Goal: Information Seeking & Learning: Learn about a topic

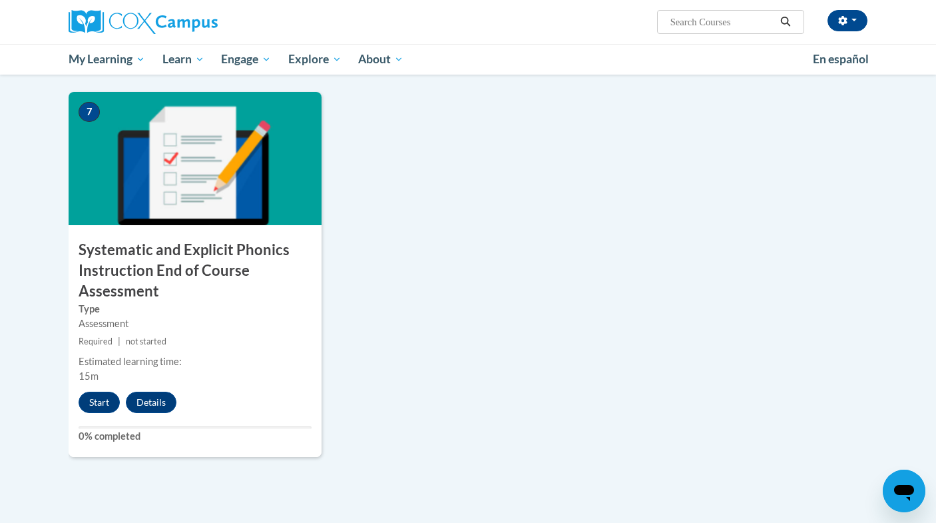
scroll to position [982, 0]
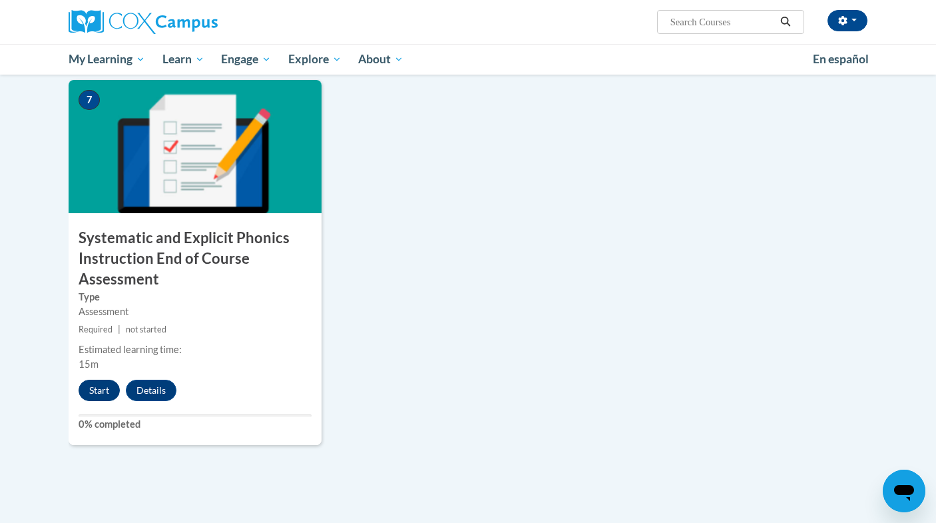
click at [97, 385] on button "Start" at bounding box center [99, 390] width 41 height 21
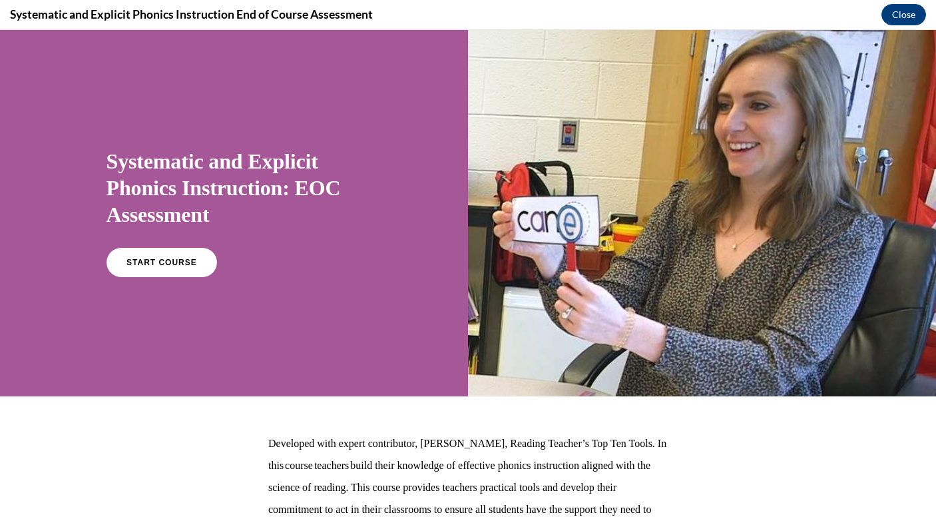
scroll to position [0, 0]
click at [174, 264] on span "START COURSE" at bounding box center [162, 263] width 74 height 10
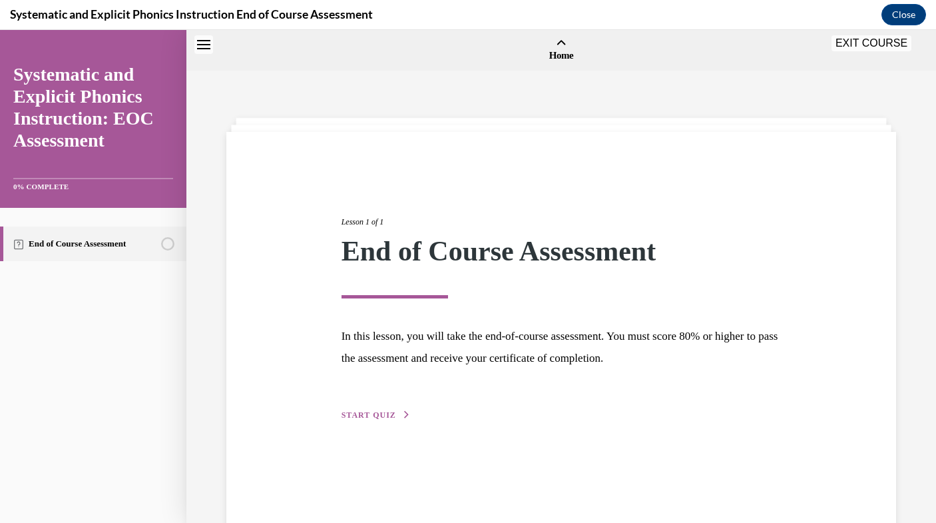
scroll to position [41, 0]
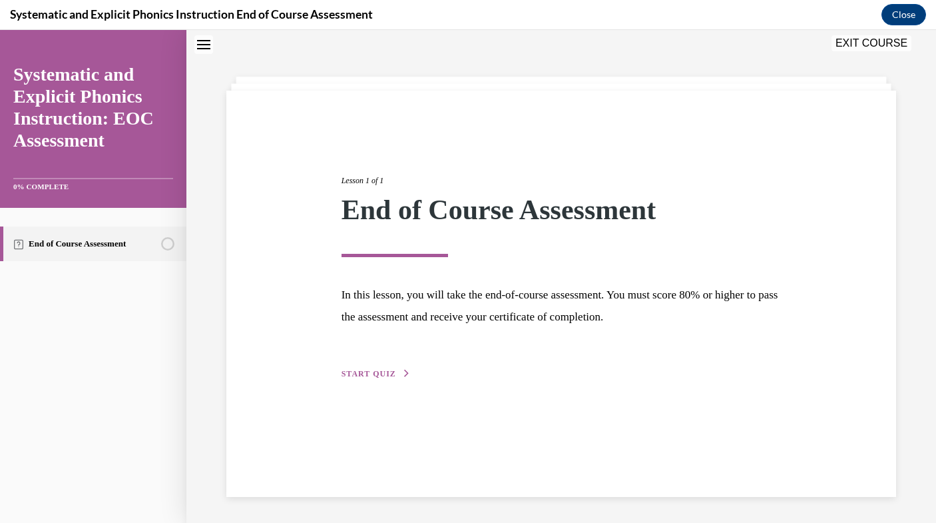
click at [386, 378] on span "START QUIZ" at bounding box center [369, 373] width 55 height 9
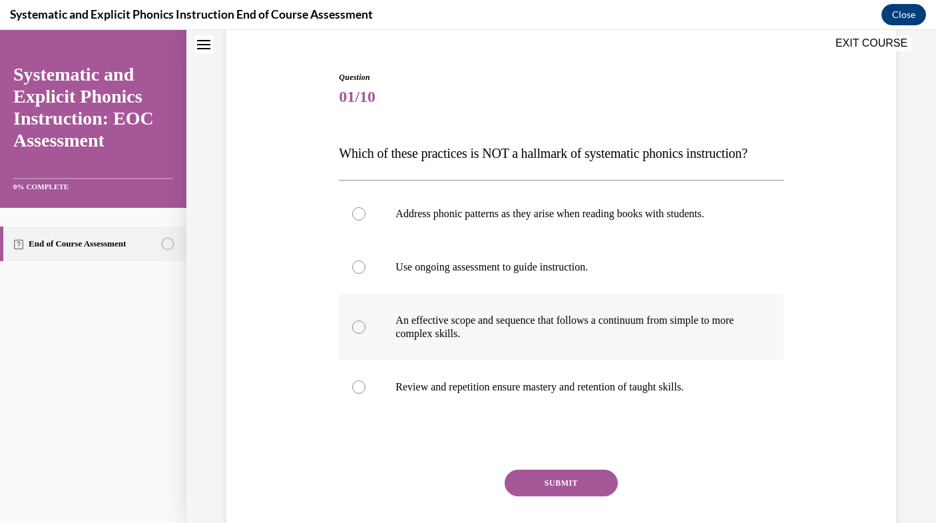
scroll to position [117, 0]
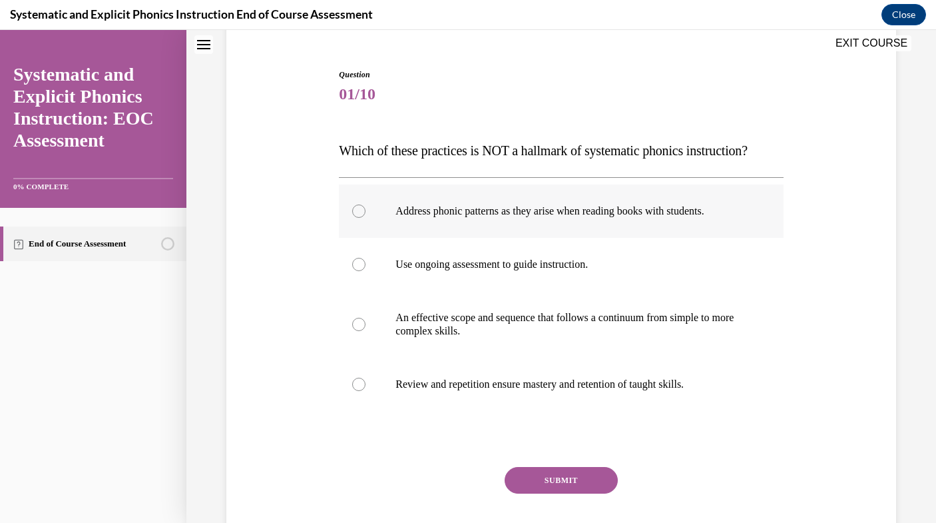
click at [537, 222] on div at bounding box center [561, 210] width 444 height 53
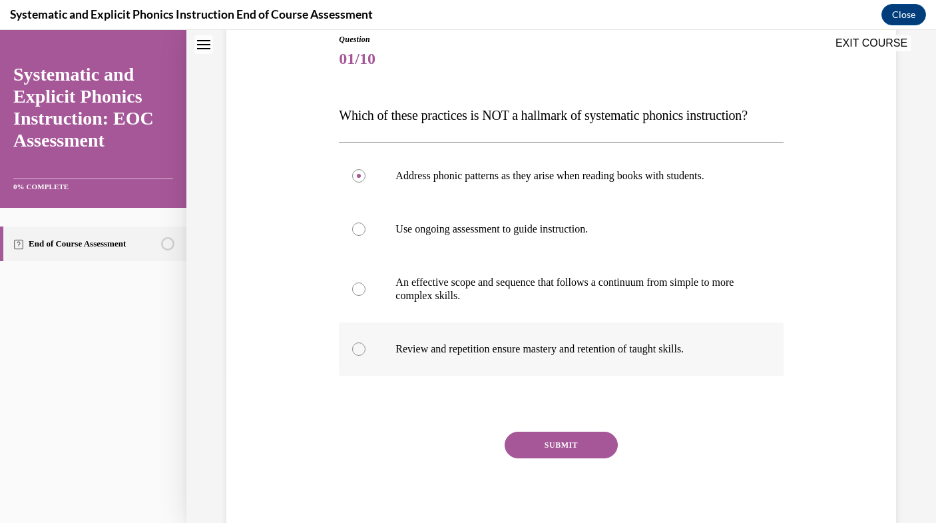
scroll to position [162, 0]
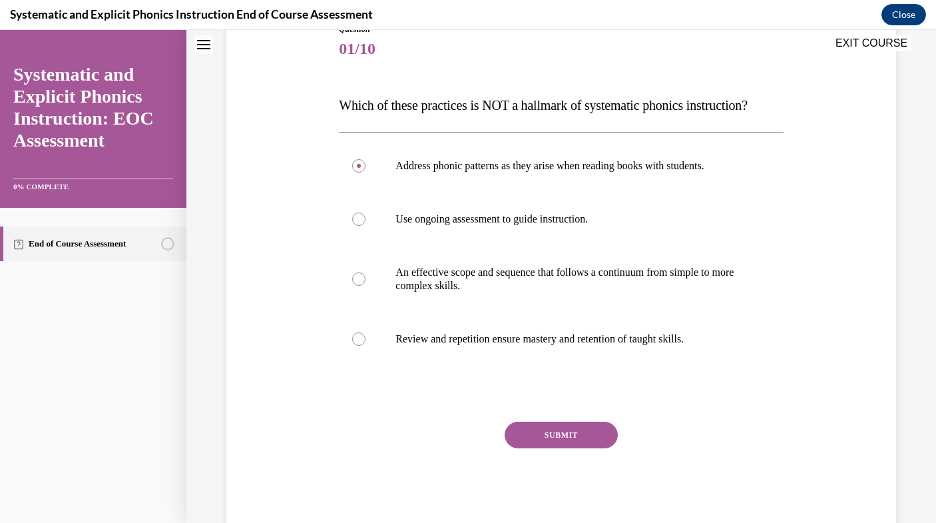
click at [571, 431] on button "SUBMIT" at bounding box center [561, 435] width 113 height 27
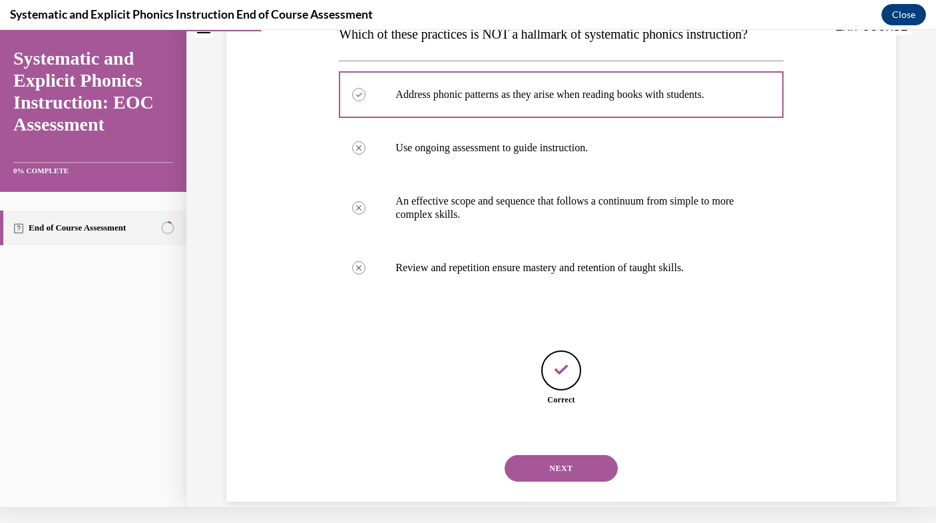
scroll to position [238, 0]
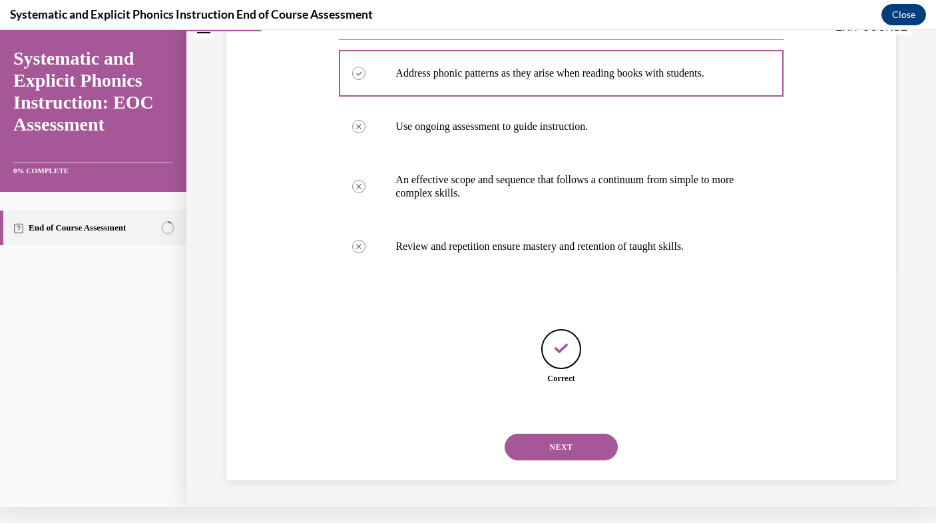
click at [571, 452] on button "NEXT" at bounding box center [561, 447] width 113 height 27
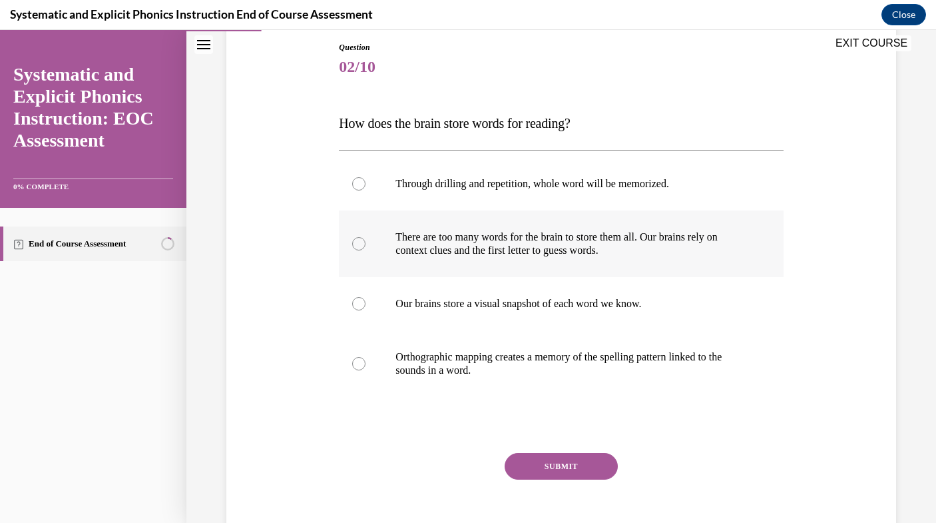
scroll to position [146, 0]
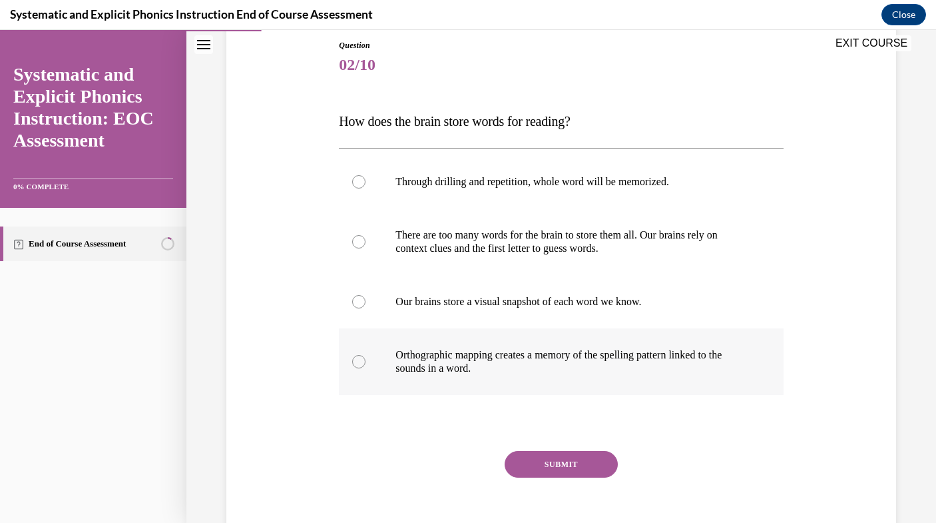
click at [642, 348] on div at bounding box center [561, 361] width 444 height 67
click at [581, 457] on button "SUBMIT" at bounding box center [561, 464] width 113 height 27
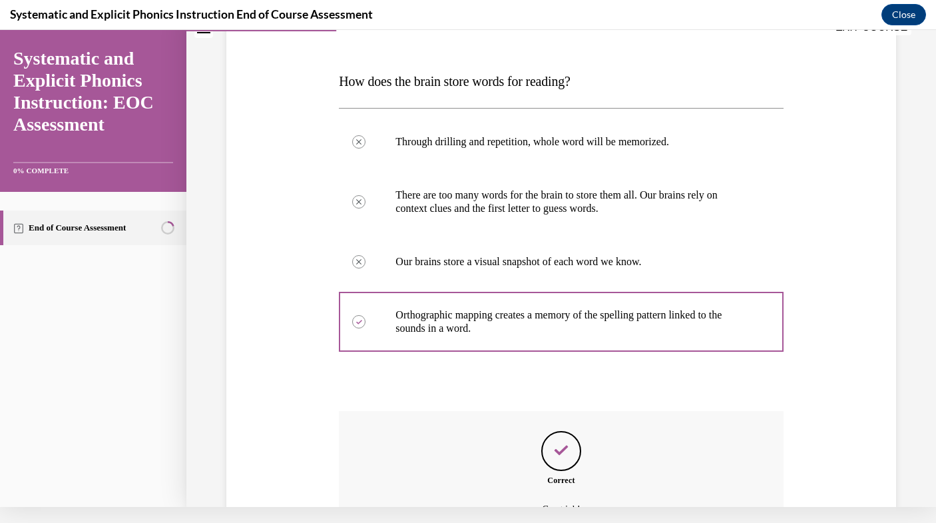
scroll to position [317, 0]
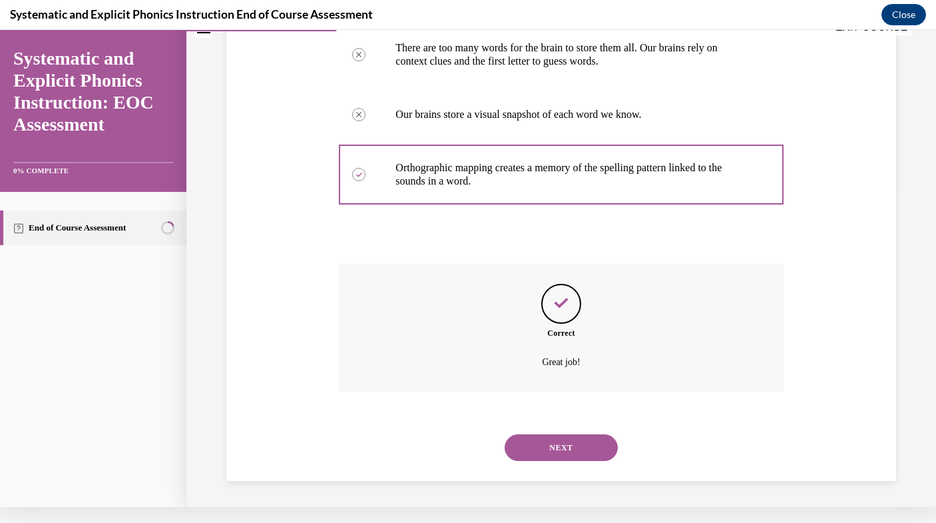
click at [571, 440] on button "NEXT" at bounding box center [561, 447] width 113 height 27
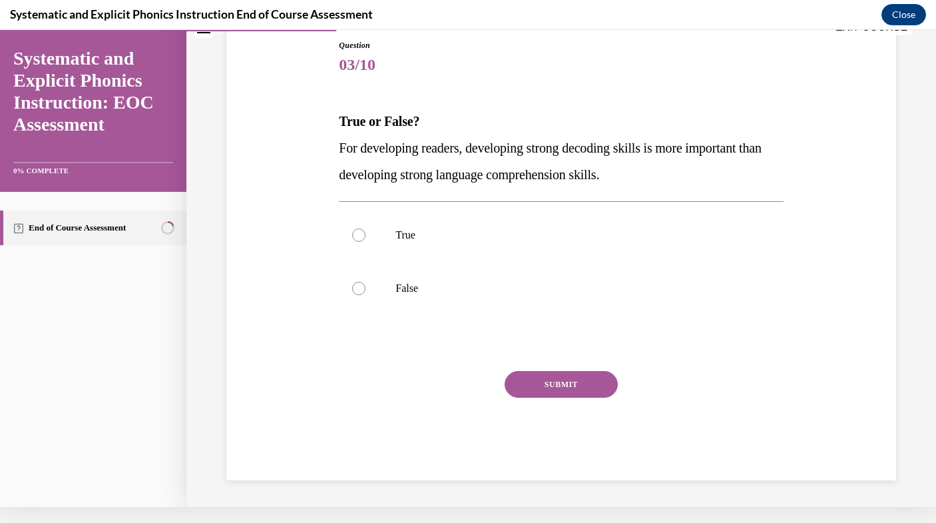
scroll to position [130, 0]
click at [408, 252] on div at bounding box center [561, 234] width 444 height 53
click at [555, 382] on button "SUBMIT" at bounding box center [561, 384] width 113 height 27
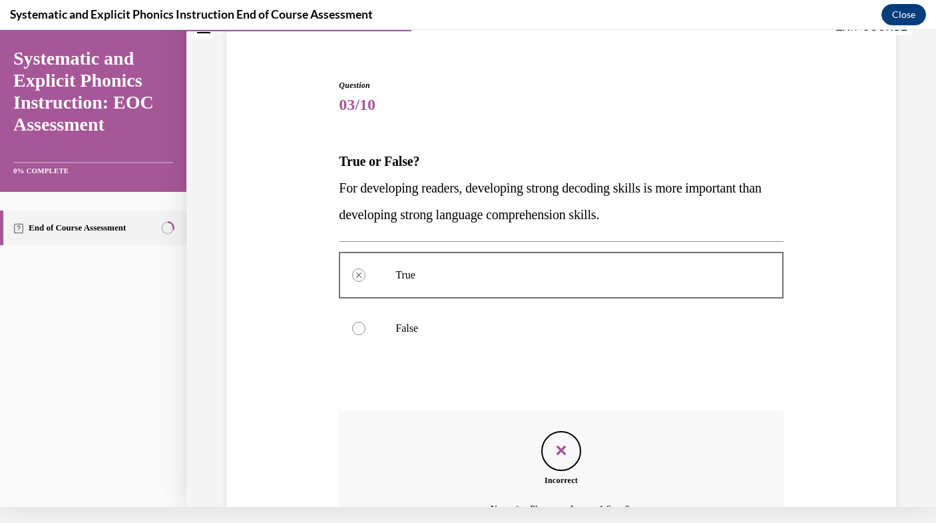
scroll to position [237, 0]
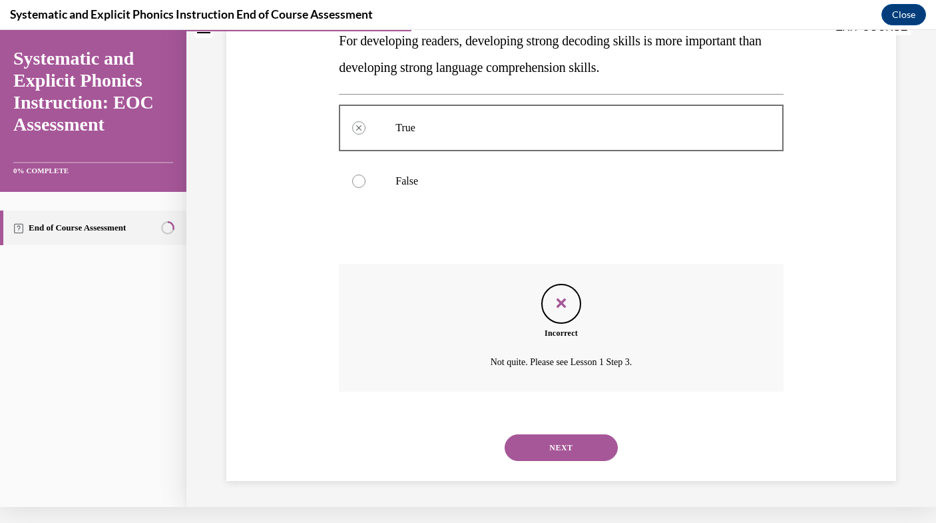
click at [579, 446] on button "NEXT" at bounding box center [561, 447] width 113 height 27
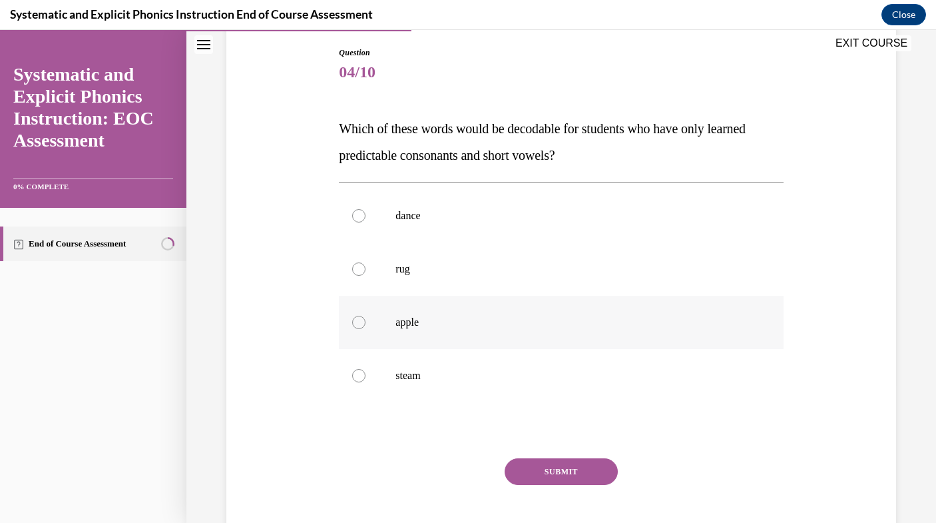
scroll to position [143, 0]
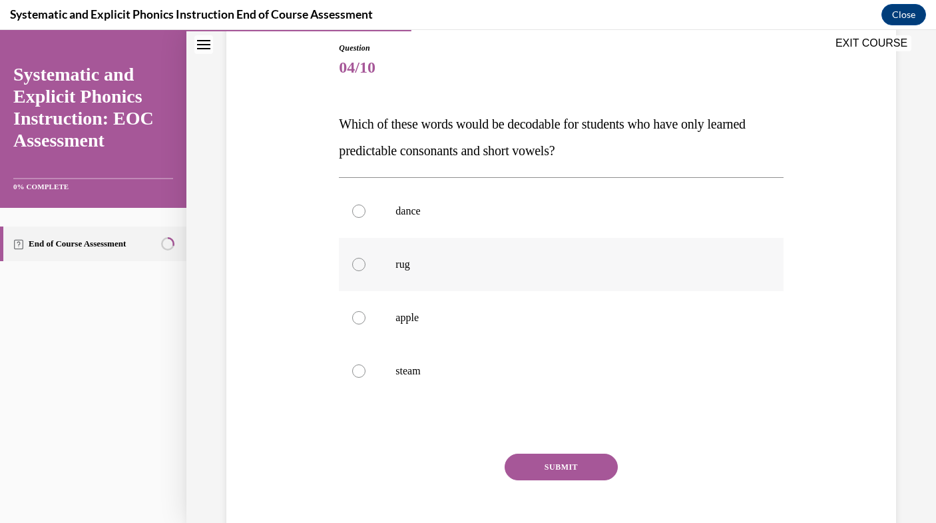
click at [541, 278] on div at bounding box center [561, 264] width 444 height 53
click at [550, 463] on button "SUBMIT" at bounding box center [561, 467] width 113 height 27
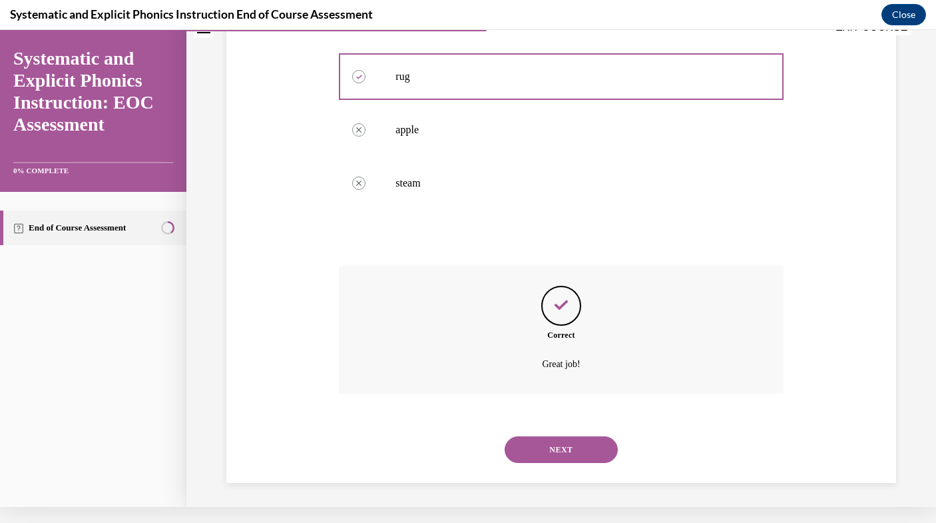
scroll to position [317, 0]
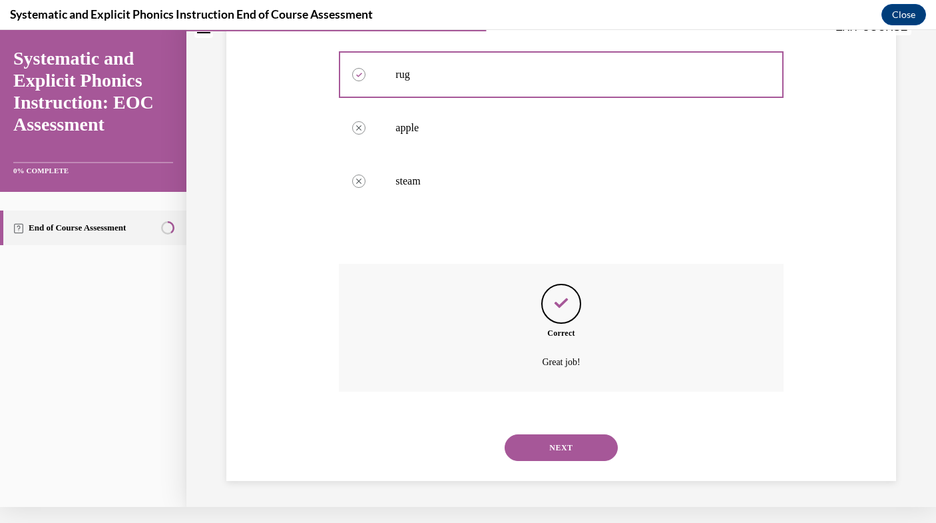
click at [553, 444] on button "NEXT" at bounding box center [561, 447] width 113 height 27
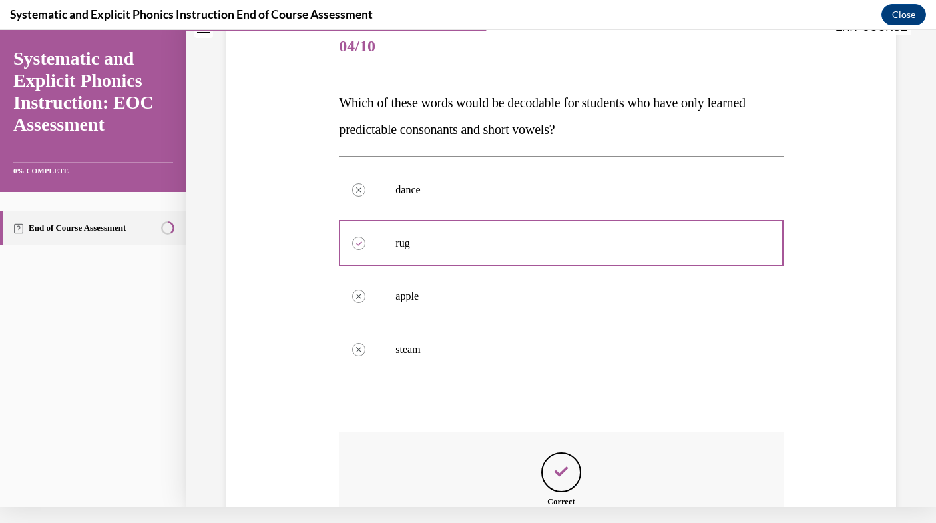
scroll to position [0, 0]
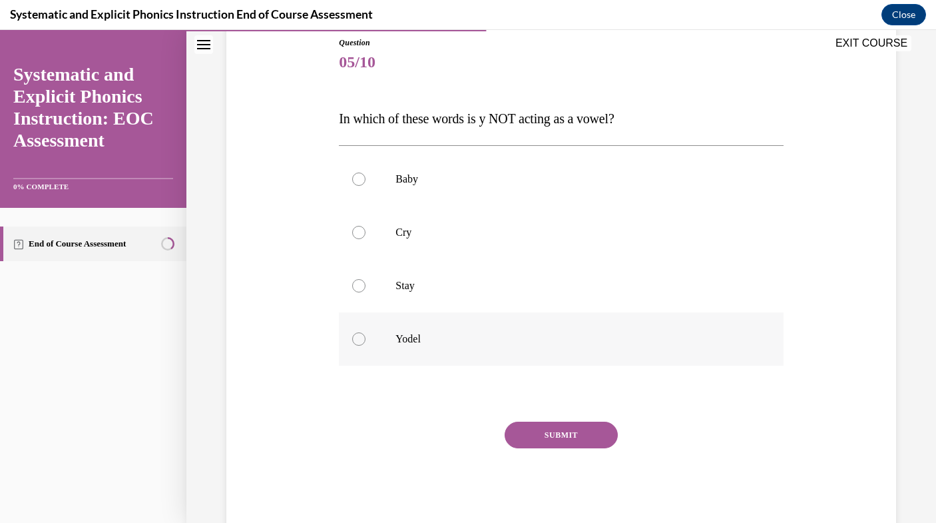
click at [447, 334] on p "Yodel" at bounding box center [573, 338] width 354 height 13
click at [538, 428] on button "SUBMIT" at bounding box center [561, 435] width 113 height 27
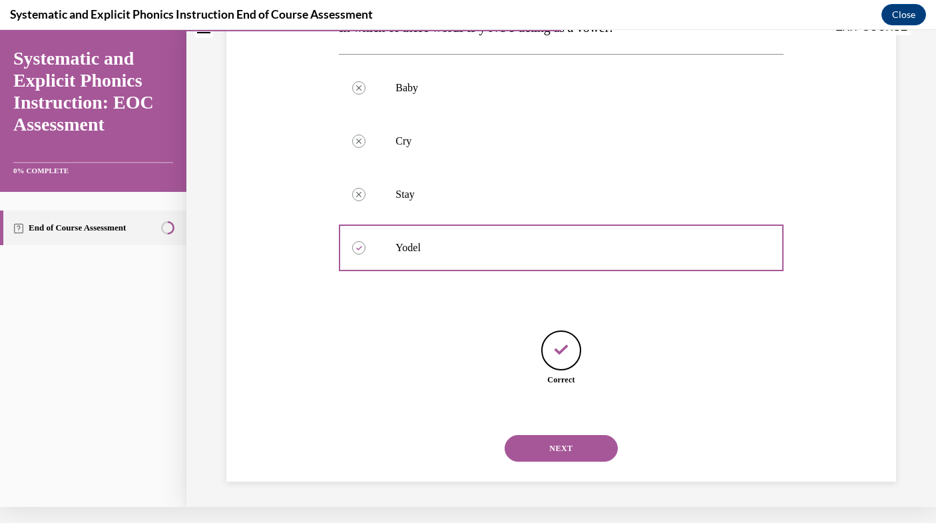
scroll to position [225, 0]
click at [557, 446] on button "NEXT" at bounding box center [561, 447] width 113 height 27
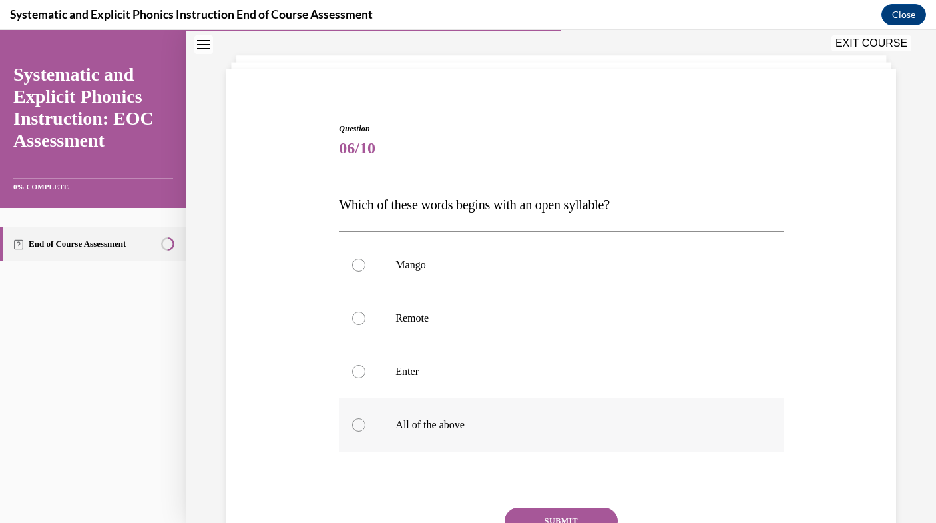
scroll to position [65, 0]
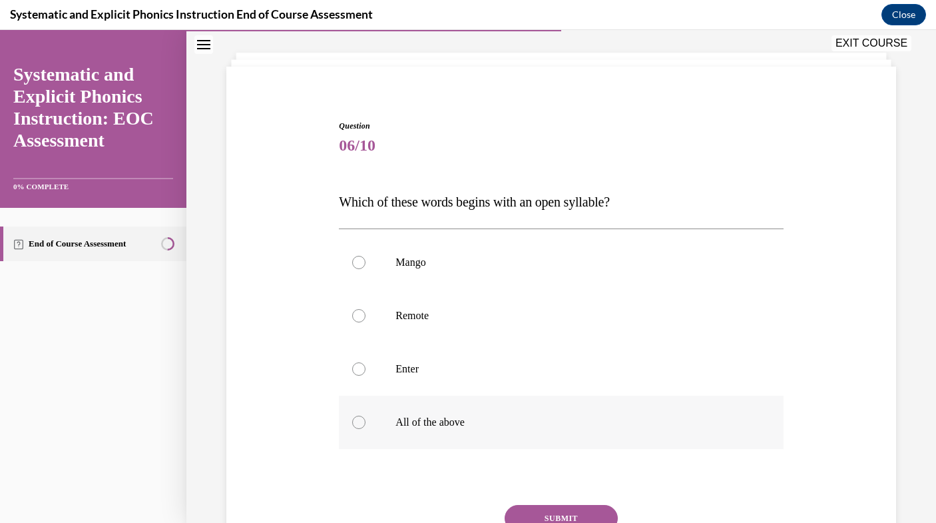
click at [524, 431] on div at bounding box center [561, 422] width 444 height 53
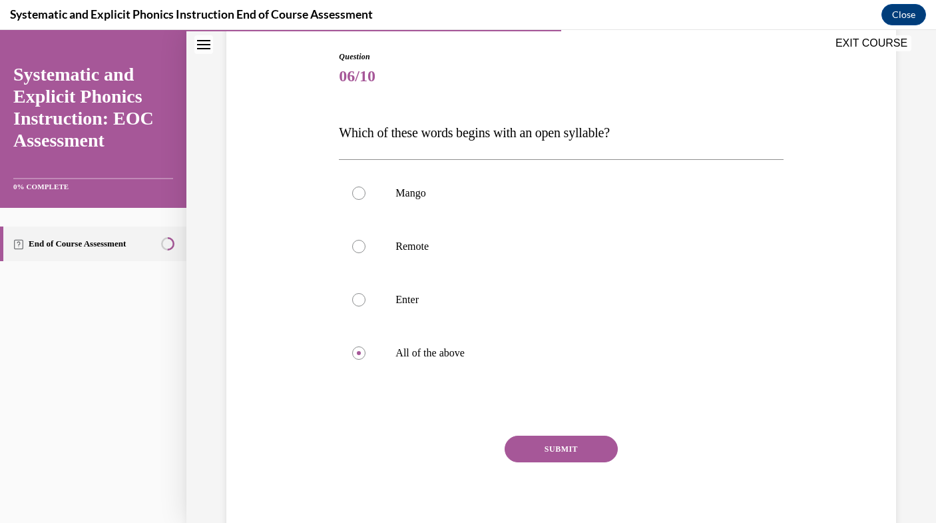
click at [545, 444] on button "SUBMIT" at bounding box center [561, 449] width 113 height 27
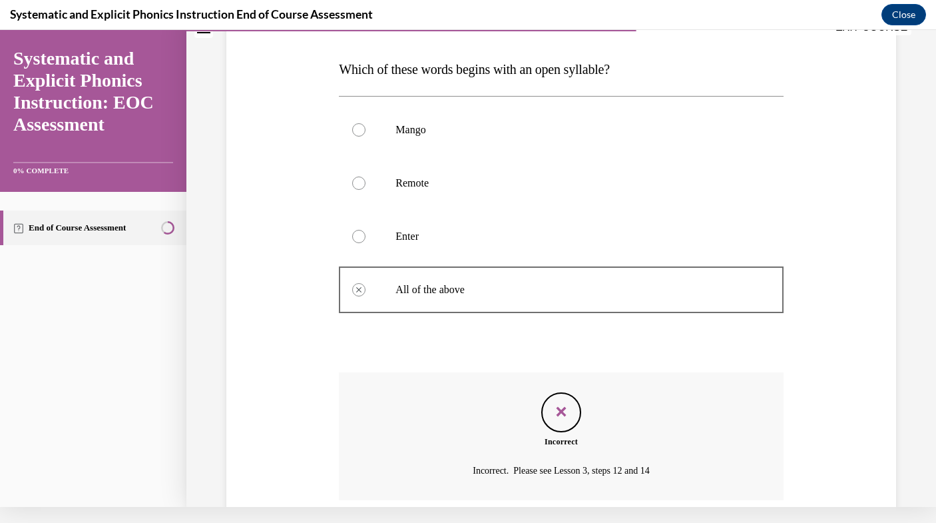
scroll to position [179, 0]
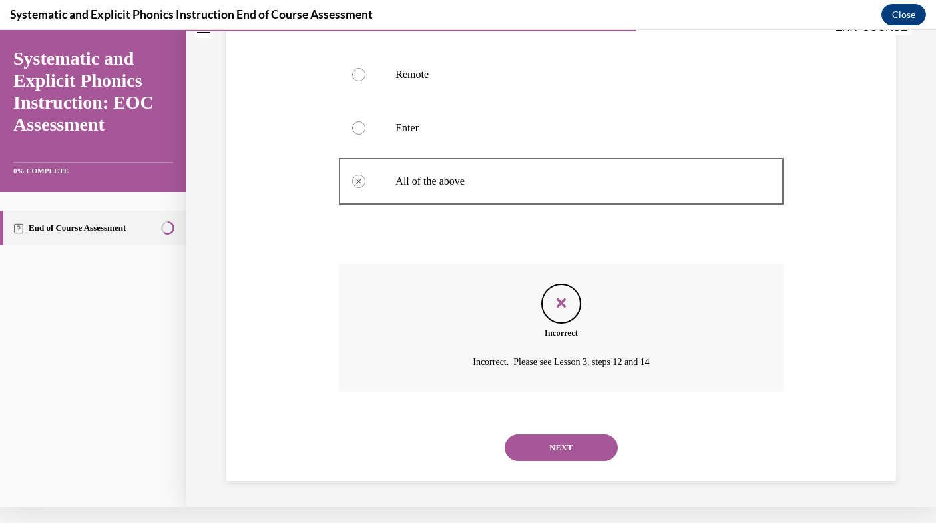
click at [561, 448] on button "NEXT" at bounding box center [561, 447] width 113 height 27
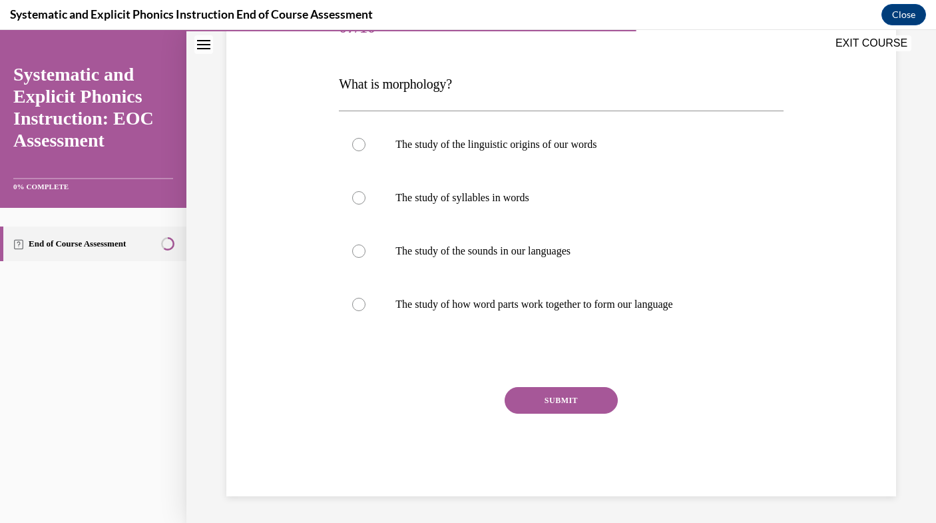
scroll to position [155, 0]
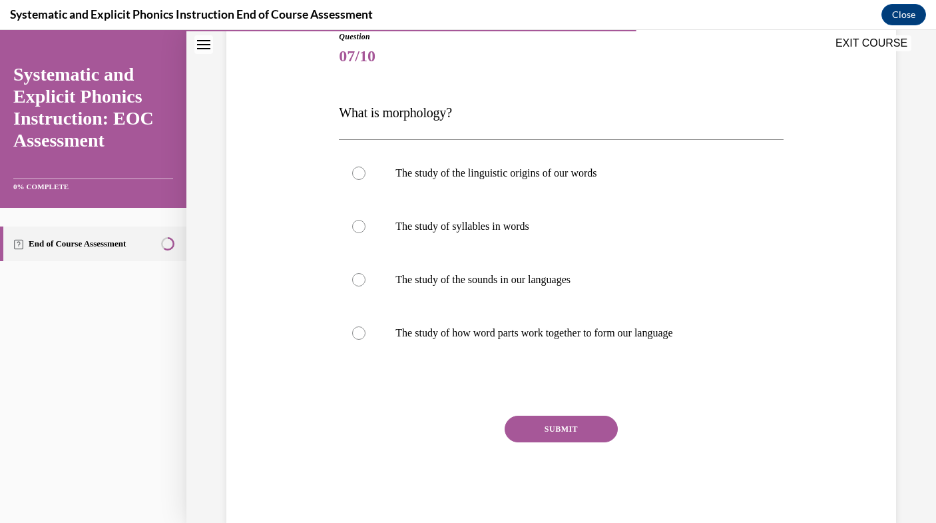
click at [557, 360] on div "The study of the linguistic origins of our words The study of syllables in word…" at bounding box center [561, 252] width 444 height 227
click at [561, 345] on div at bounding box center [561, 332] width 444 height 53
click at [591, 426] on button "SUBMIT" at bounding box center [561, 429] width 113 height 27
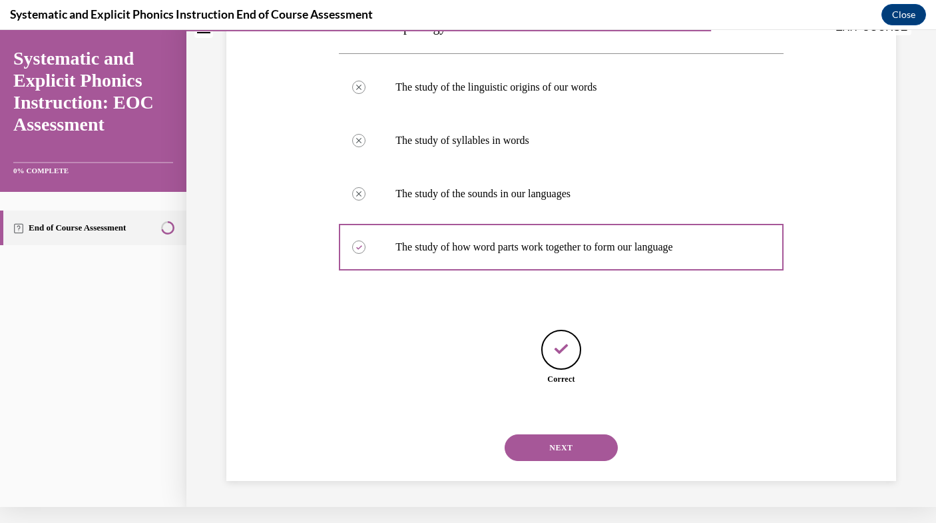
scroll to position [225, 0]
click at [573, 452] on button "NEXT" at bounding box center [561, 447] width 113 height 27
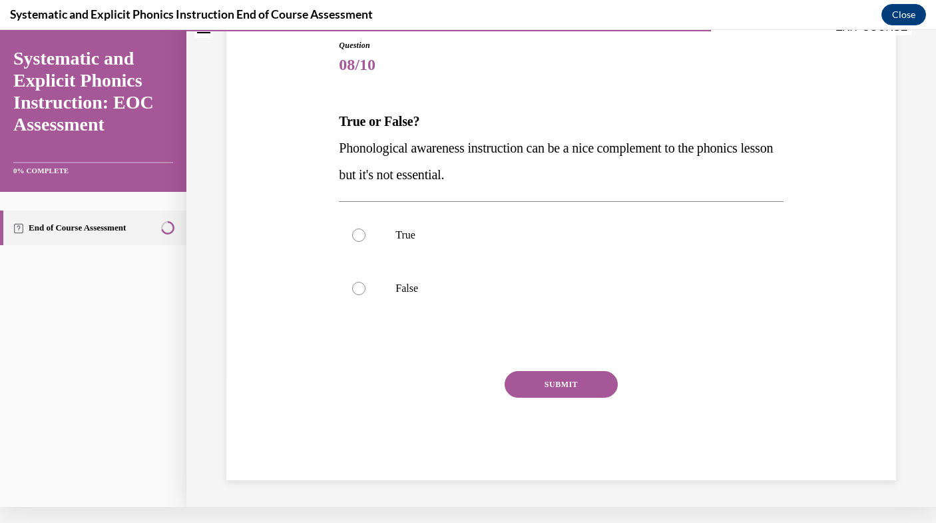
scroll to position [108, 0]
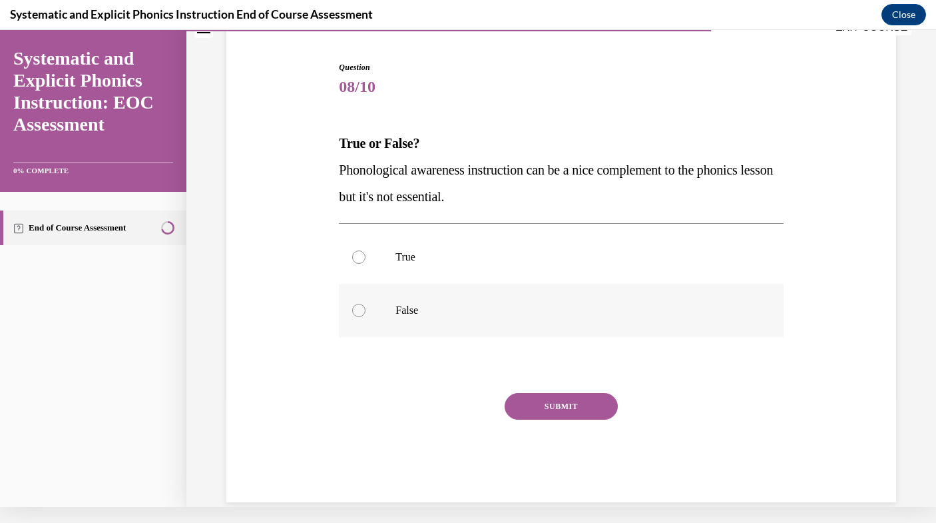
click at [469, 317] on div at bounding box center [561, 310] width 444 height 53
click at [521, 402] on button "SUBMIT" at bounding box center [561, 406] width 113 height 27
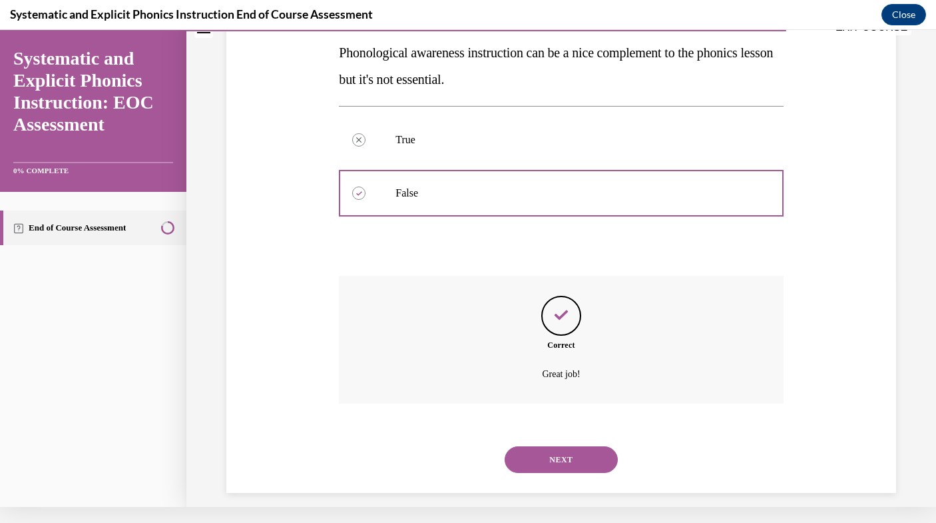
scroll to position [237, 0]
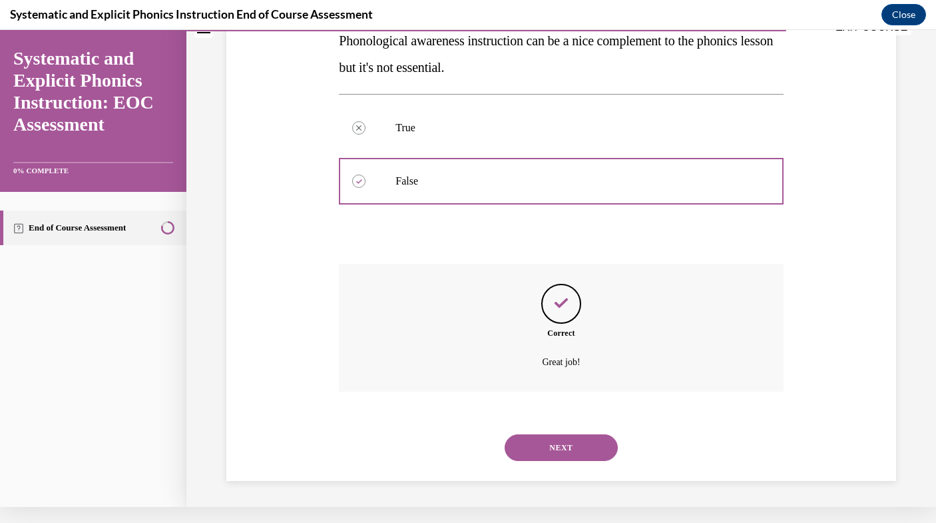
click at [556, 440] on button "NEXT" at bounding box center [561, 447] width 113 height 27
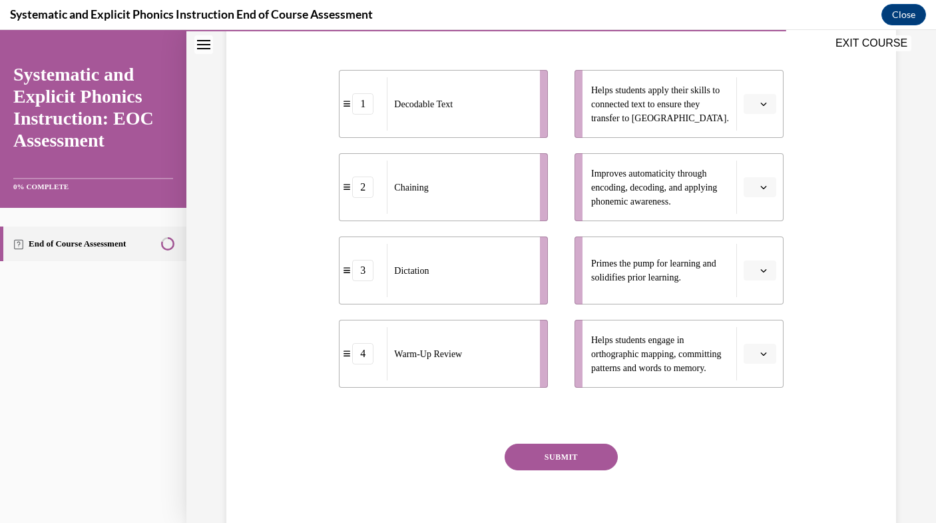
scroll to position [251, 0]
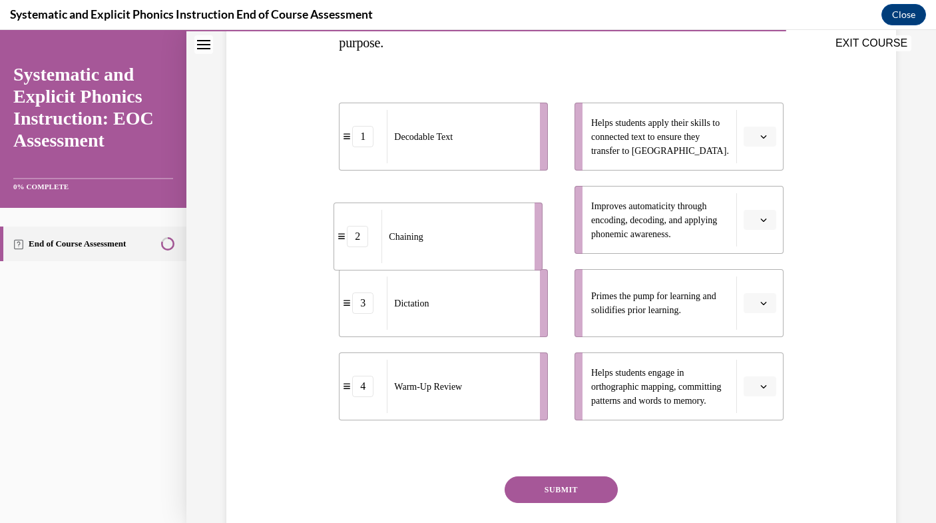
drag, startPoint x: 478, startPoint y: 228, endPoint x: 472, endPoint y: 242, distance: 14.3
click at [472, 242] on div "Chaining" at bounding box center [454, 236] width 145 height 53
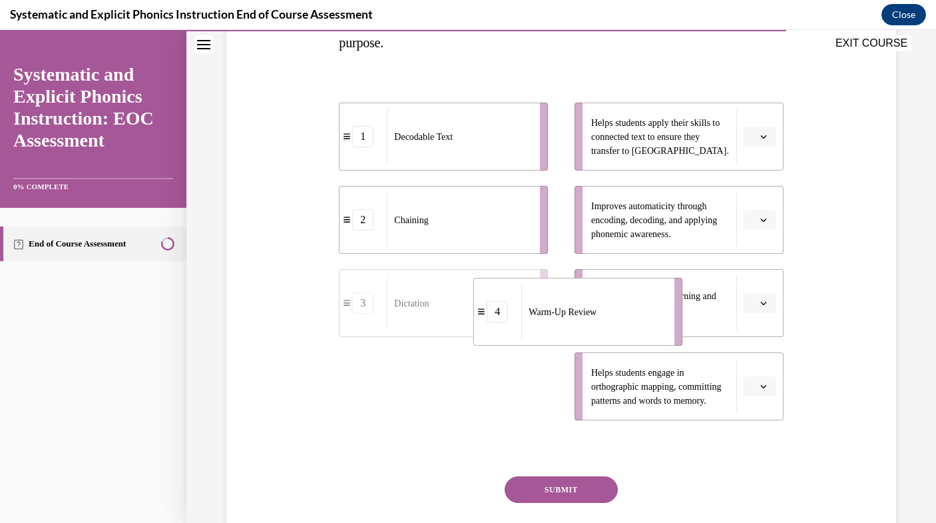
drag, startPoint x: 482, startPoint y: 418, endPoint x: 618, endPoint y: 341, distance: 156.6
click at [618, 341] on li "4 Warm-Up Review" at bounding box center [578, 312] width 209 height 68
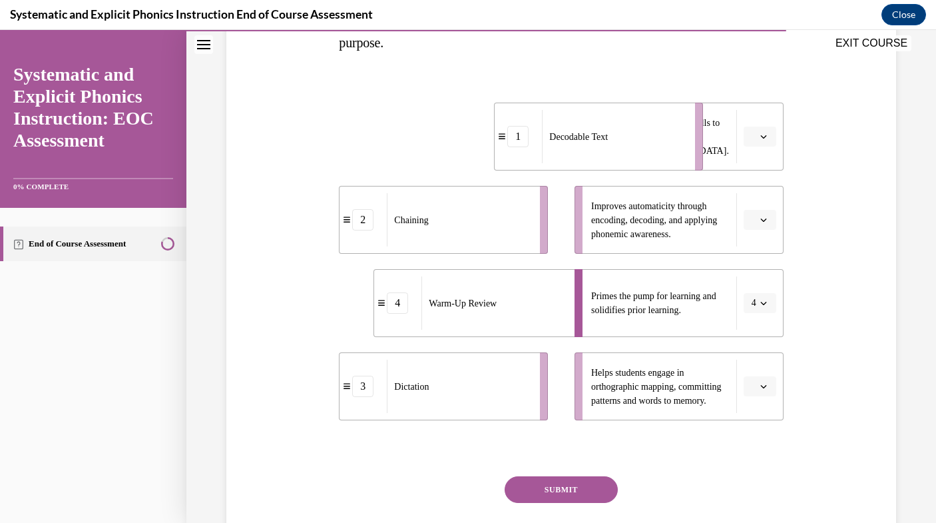
drag, startPoint x: 462, startPoint y: 140, endPoint x: 640, endPoint y: 139, distance: 177.8
click at [640, 140] on div "Decodable Text" at bounding box center [614, 136] width 145 height 53
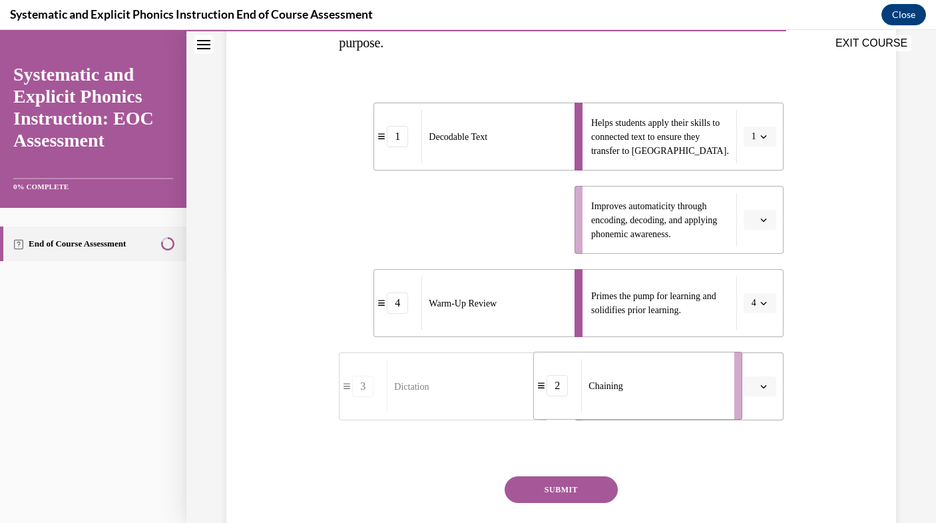
drag, startPoint x: 459, startPoint y: 221, endPoint x: 654, endPoint y: 388, distance: 257.0
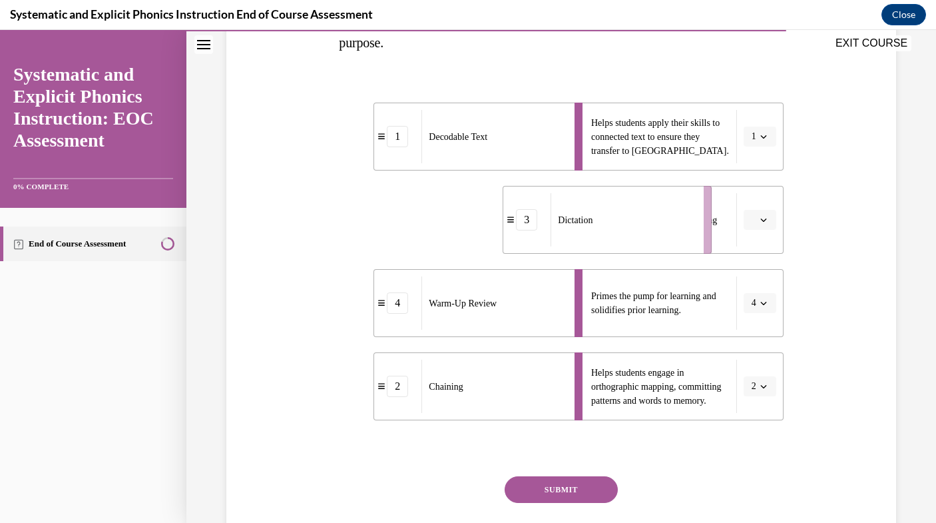
drag, startPoint x: 436, startPoint y: 225, endPoint x: 599, endPoint y: 224, distance: 163.2
click at [599, 224] on div "Dictation" at bounding box center [623, 219] width 145 height 53
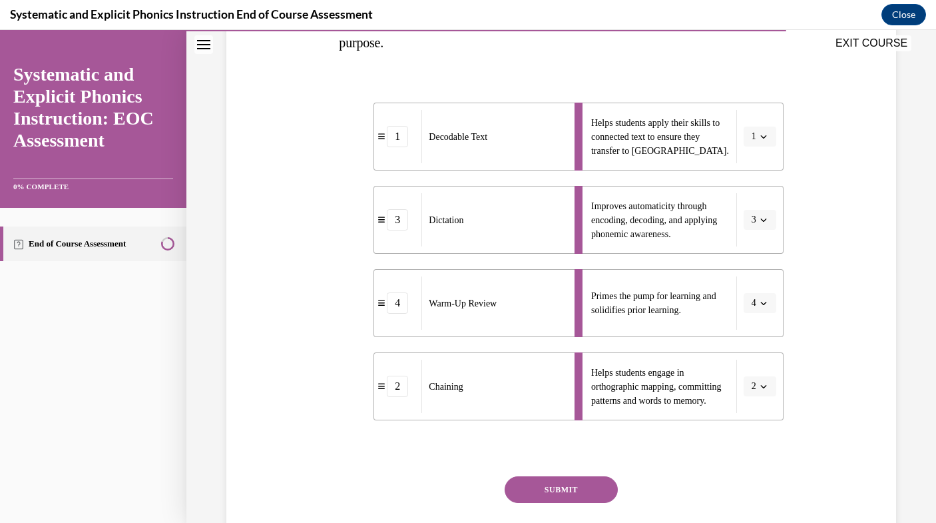
click at [566, 494] on button "SUBMIT" at bounding box center [561, 489] width 113 height 27
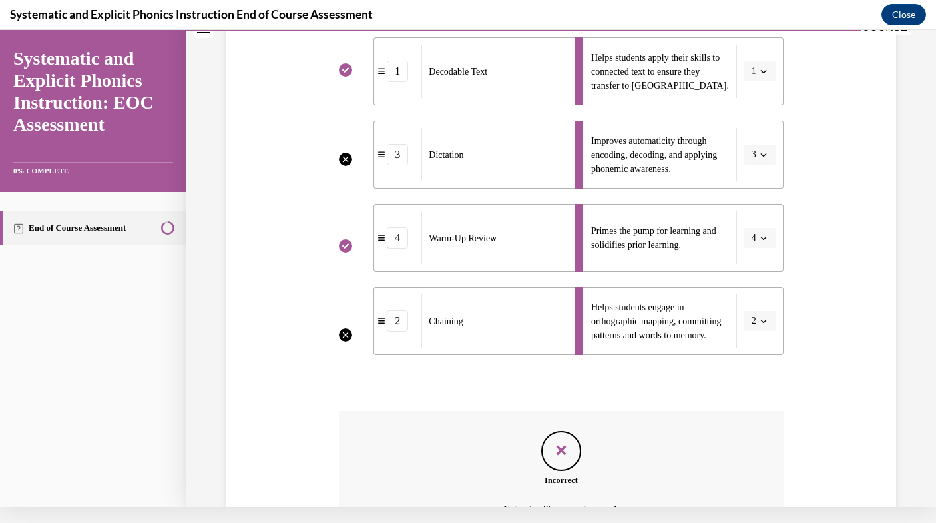
scroll to position [448, 0]
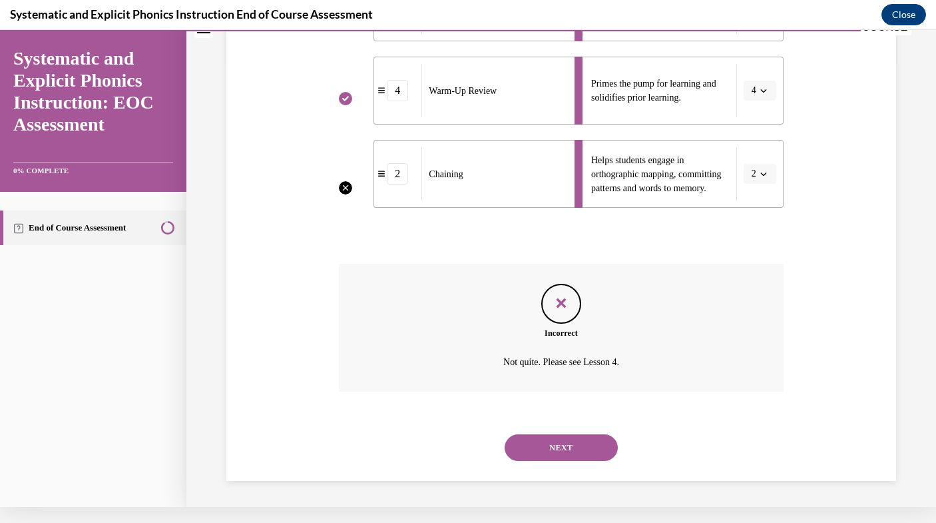
click at [575, 444] on button "NEXT" at bounding box center [561, 447] width 113 height 27
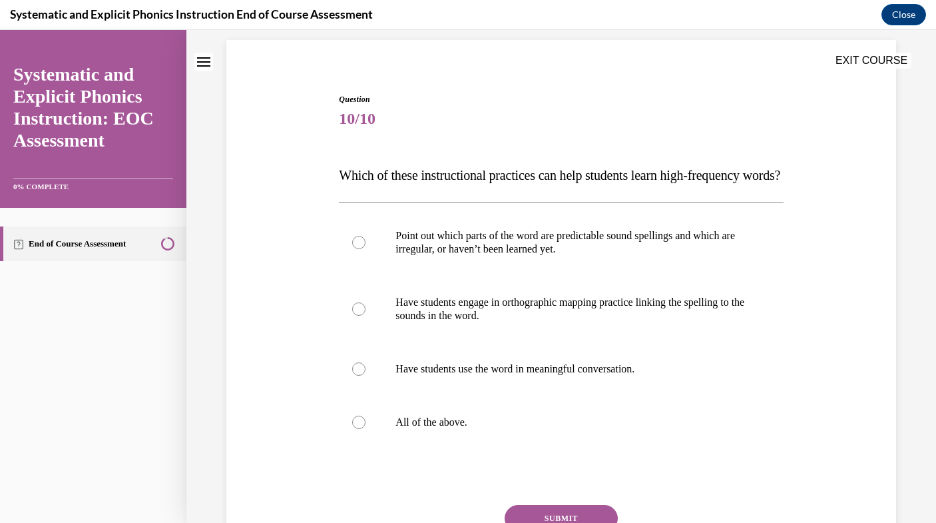
scroll to position [133, 0]
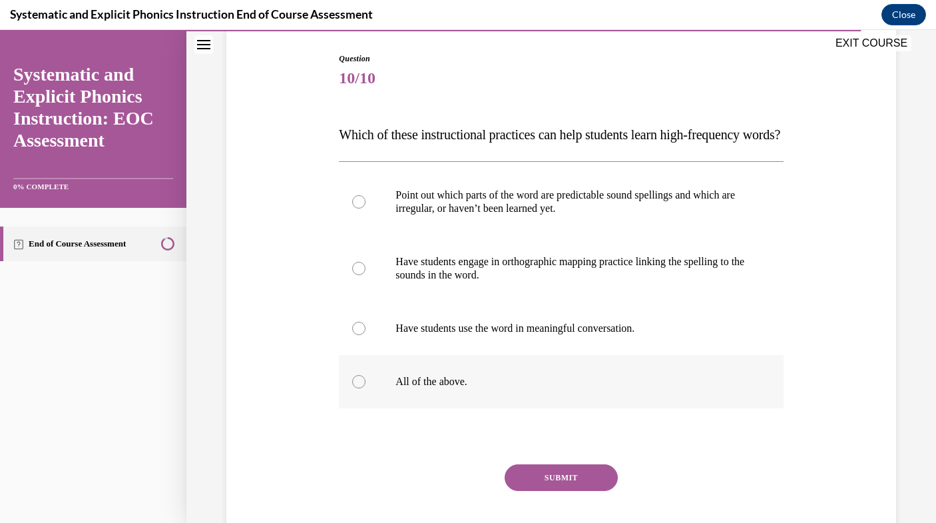
click at [526, 408] on div at bounding box center [561, 381] width 444 height 53
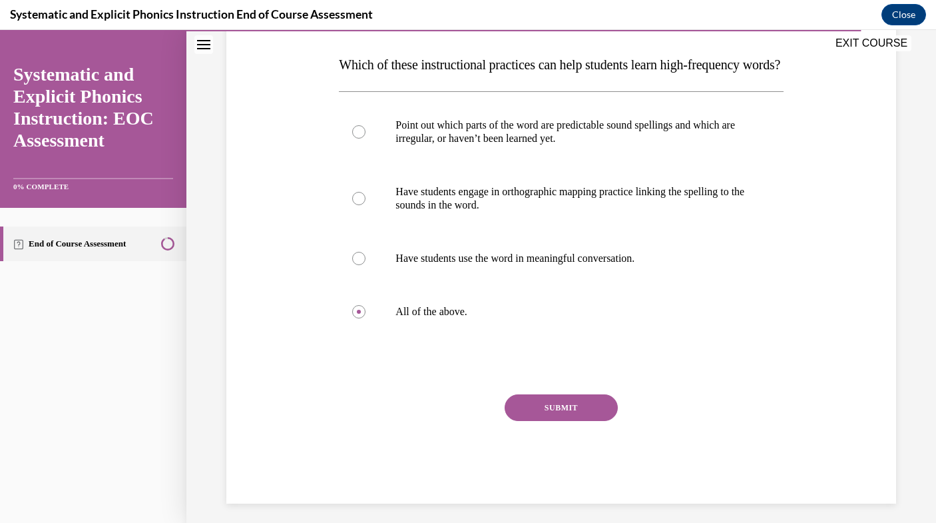
click at [546, 421] on button "SUBMIT" at bounding box center [561, 407] width 113 height 27
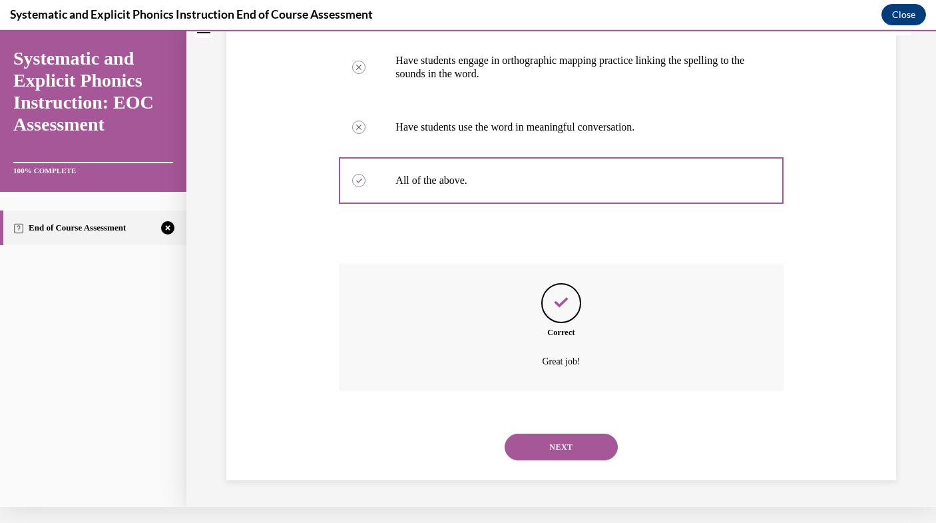
scroll to position [344, 0]
click at [547, 450] on button "NEXT" at bounding box center [561, 447] width 113 height 27
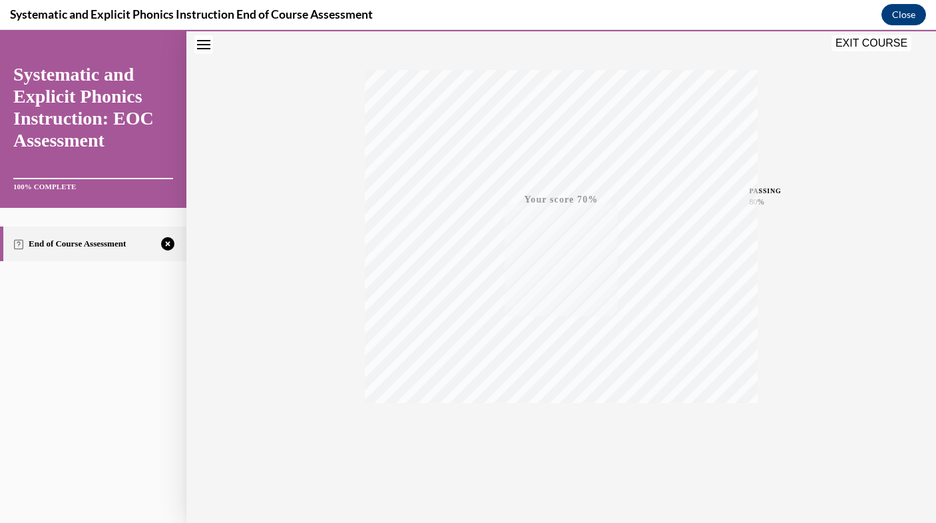
scroll to position [190, 0]
click at [559, 438] on icon "button" at bounding box center [561, 441] width 47 height 15
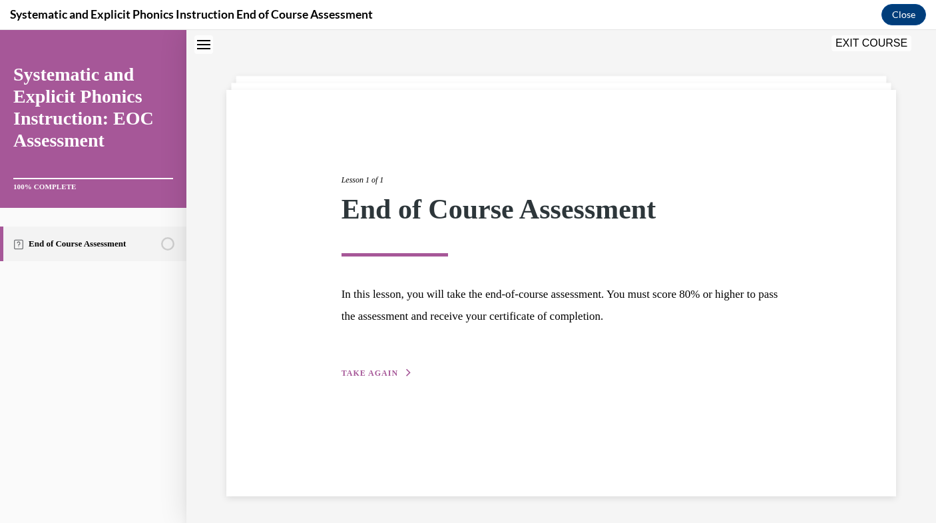
scroll to position [42, 0]
click at [384, 372] on span "TAKE AGAIN" at bounding box center [370, 372] width 57 height 9
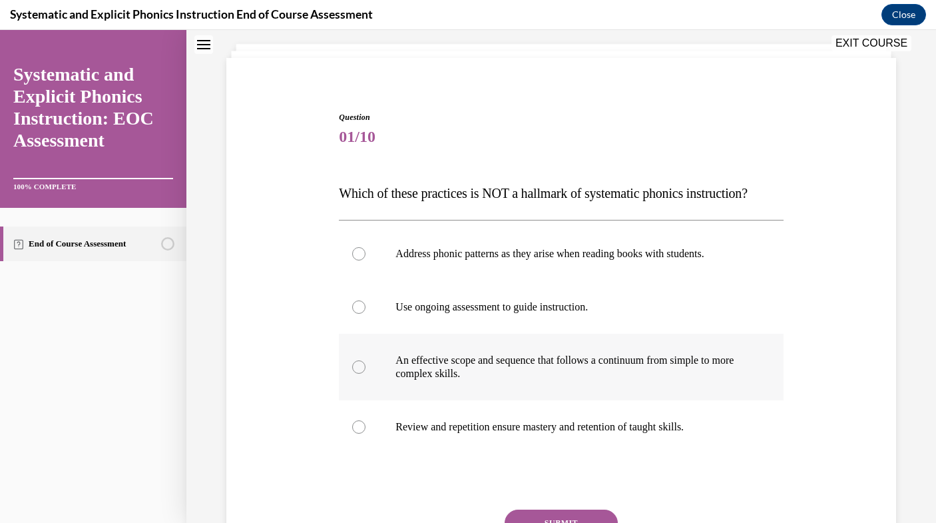
scroll to position [87, 0]
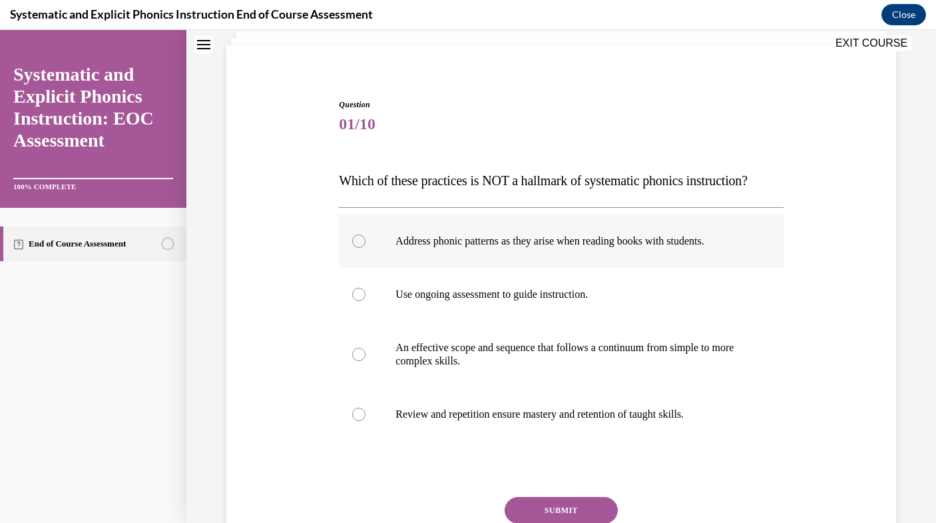
click at [476, 264] on div at bounding box center [561, 240] width 444 height 53
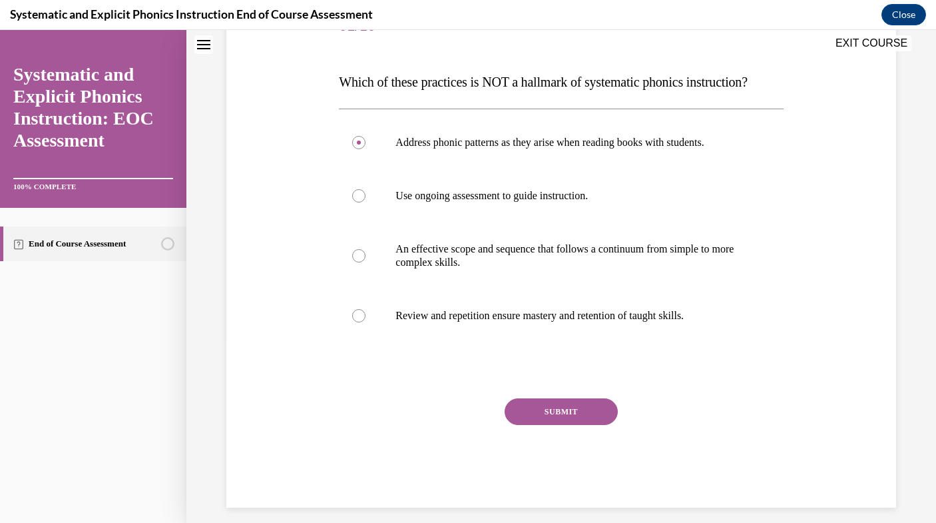
click at [536, 406] on button "SUBMIT" at bounding box center [561, 411] width 113 height 27
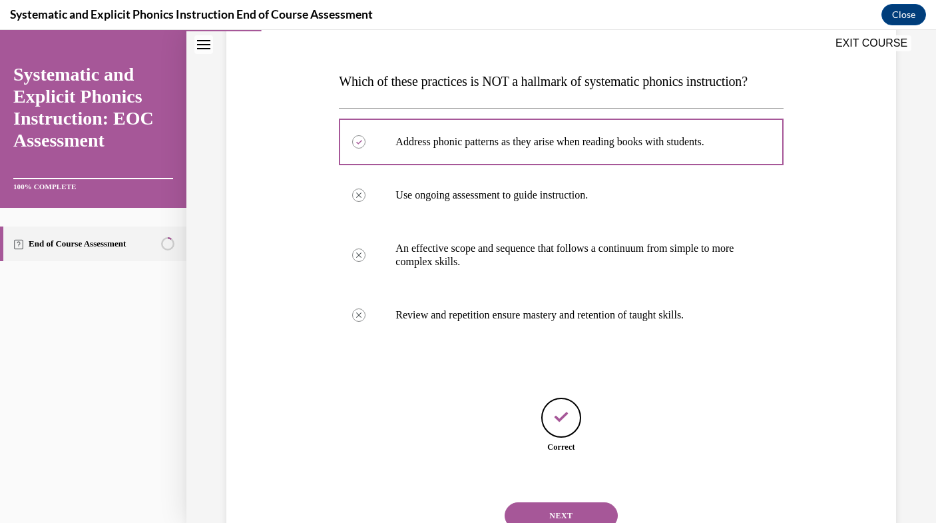
scroll to position [238, 0]
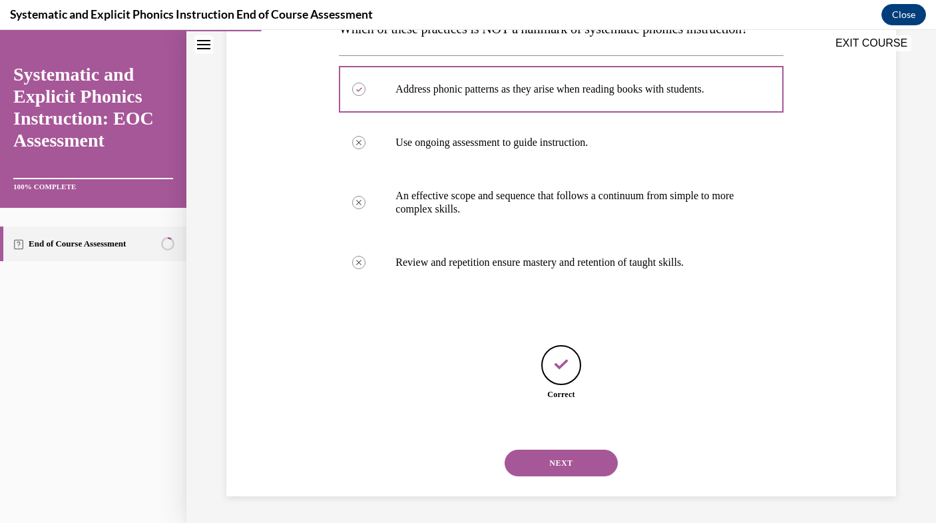
click at [562, 461] on button "NEXT" at bounding box center [561, 463] width 113 height 27
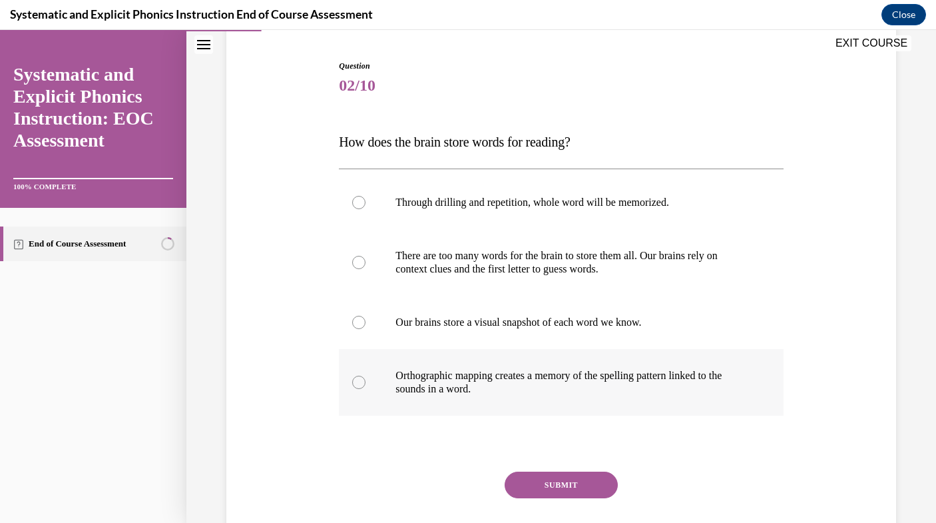
scroll to position [133, 0]
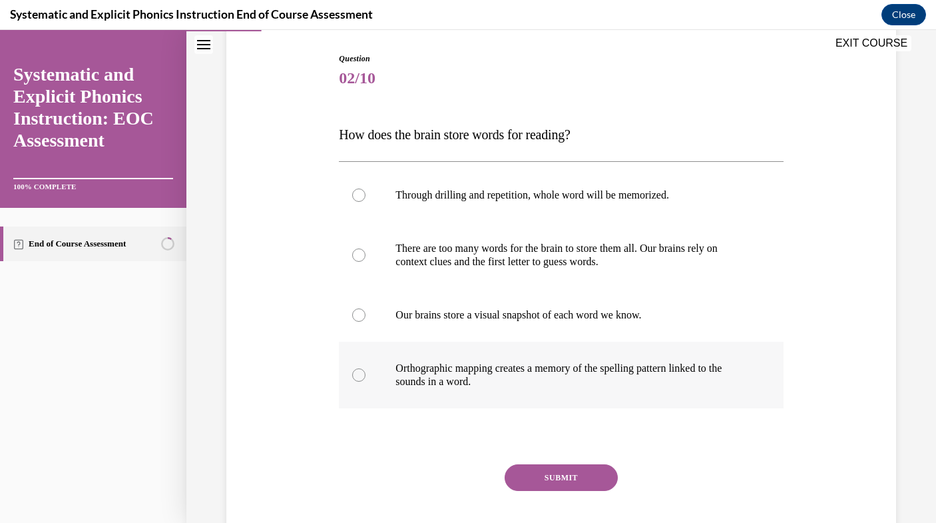
click at [555, 384] on p "Orthographic mapping creates a memory of the spelling pattern linked to the sou…" at bounding box center [573, 375] width 354 height 27
click at [577, 485] on button "SUBMIT" at bounding box center [561, 477] width 113 height 27
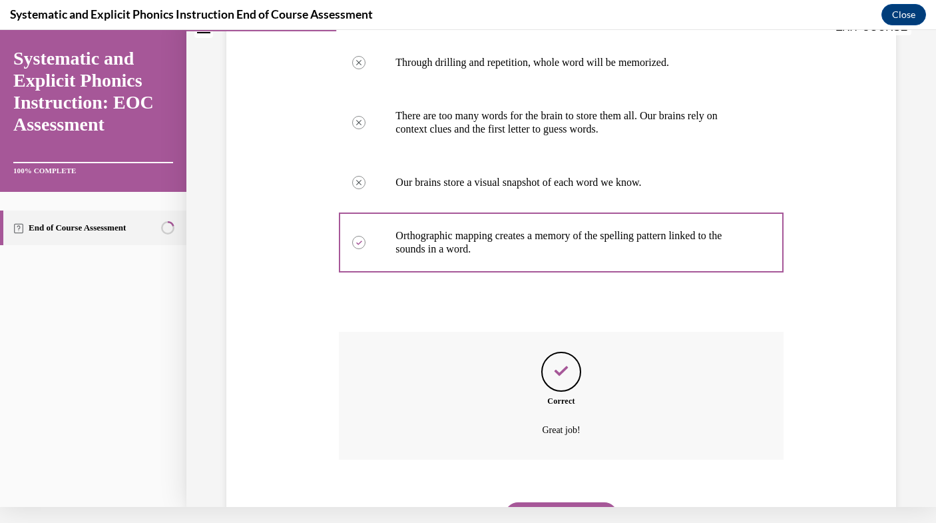
scroll to position [317, 0]
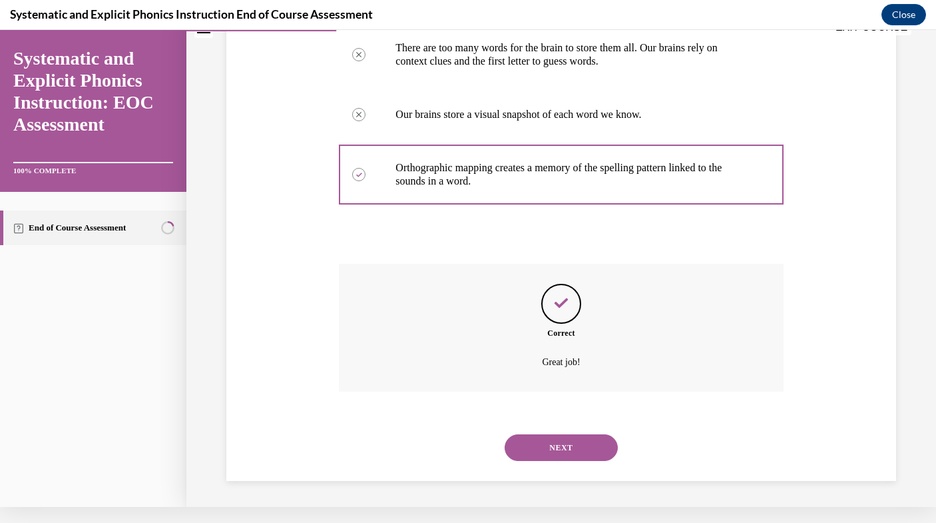
click at [563, 450] on button "NEXT" at bounding box center [561, 447] width 113 height 27
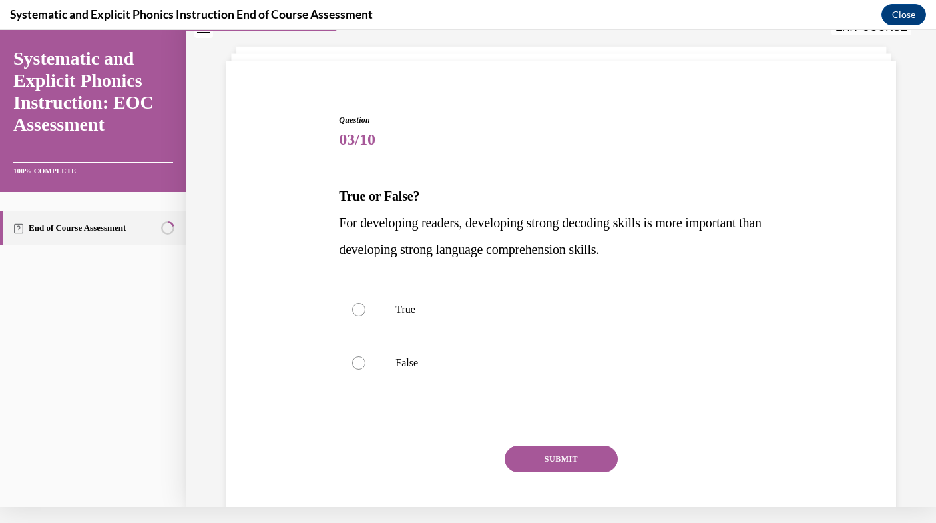
scroll to position [81, 0]
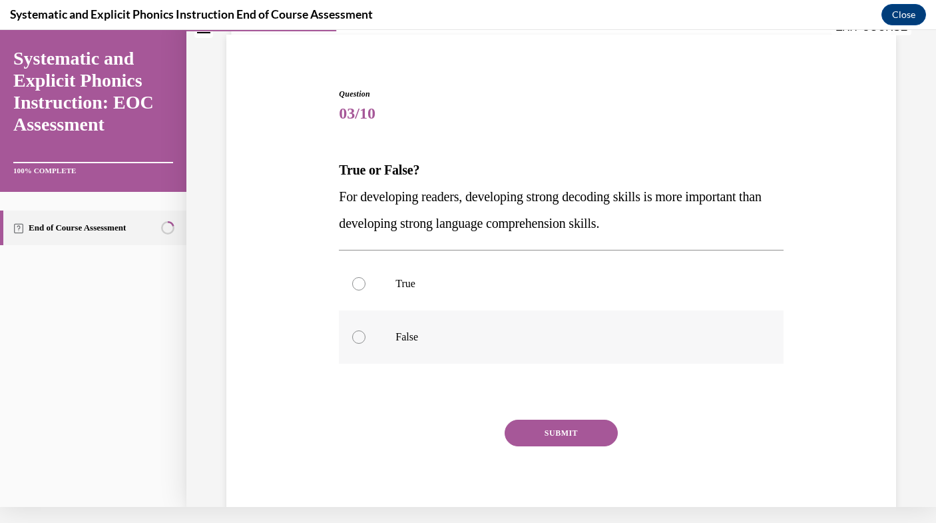
click at [543, 330] on p "False" at bounding box center [573, 336] width 354 height 13
click at [556, 427] on button "SUBMIT" at bounding box center [561, 433] width 113 height 27
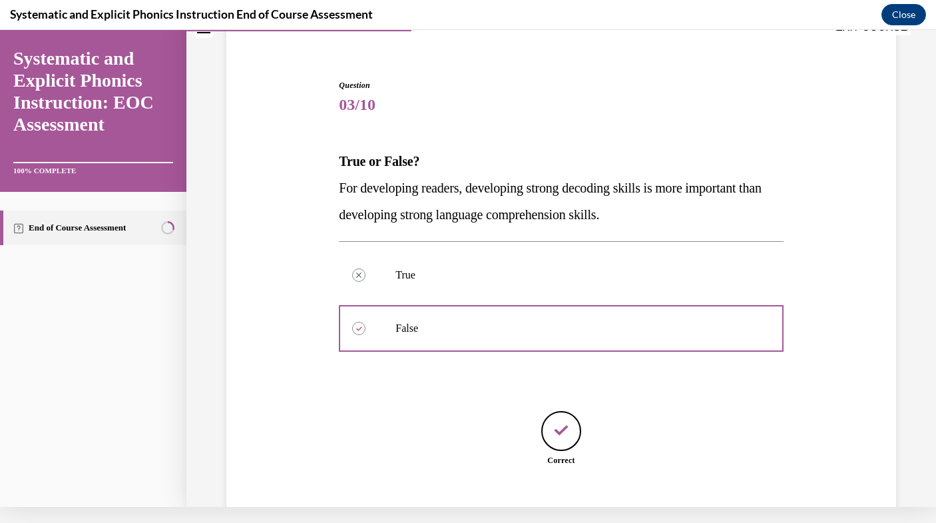
scroll to position [172, 0]
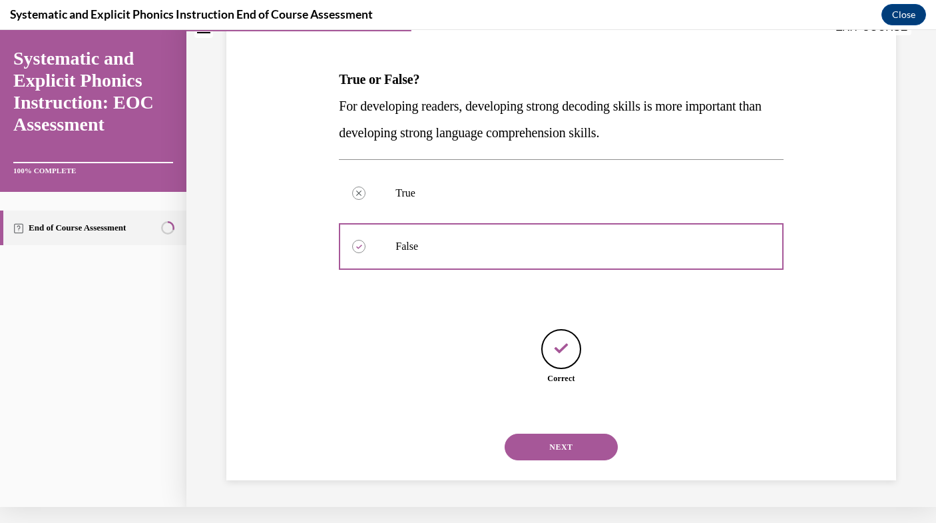
click at [571, 449] on button "NEXT" at bounding box center [561, 447] width 113 height 27
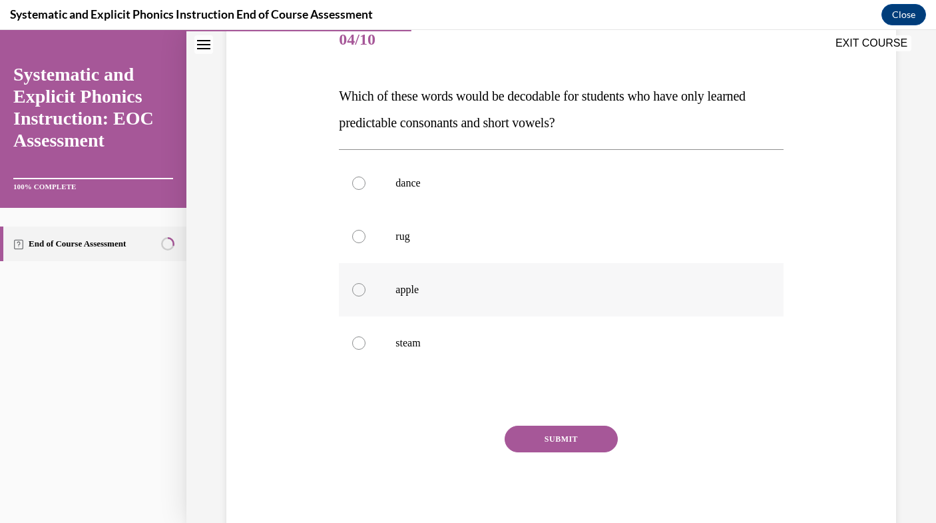
drag, startPoint x: 505, startPoint y: 278, endPoint x: 507, endPoint y: 264, distance: 13.5
click at [507, 264] on div at bounding box center [561, 289] width 444 height 53
click at [508, 258] on div at bounding box center [561, 236] width 444 height 53
click at [532, 456] on div "SUBMIT" at bounding box center [561, 459] width 444 height 67
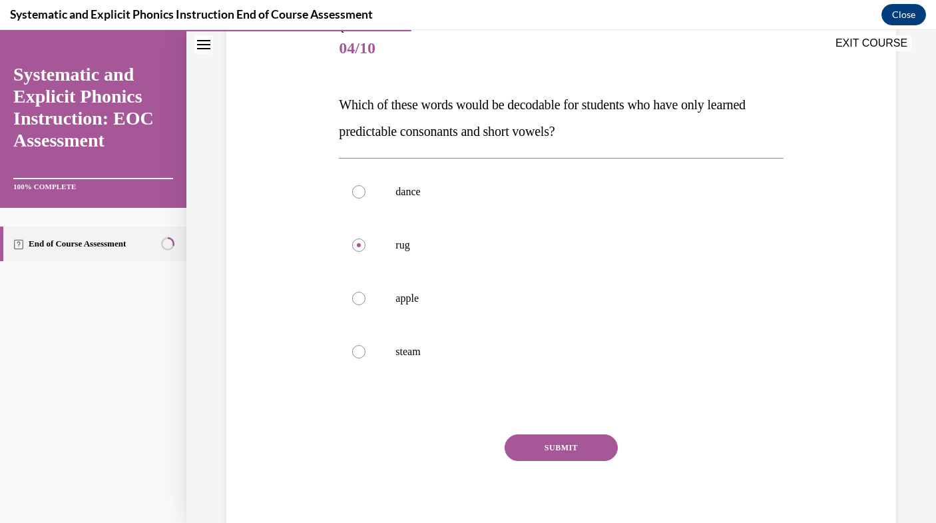
click at [533, 450] on button "SUBMIT" at bounding box center [561, 447] width 113 height 27
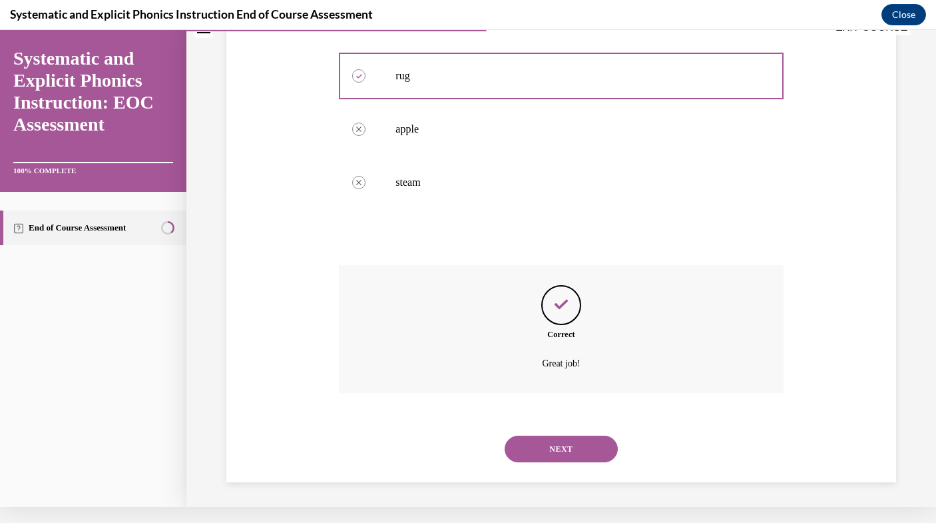
scroll to position [317, 0]
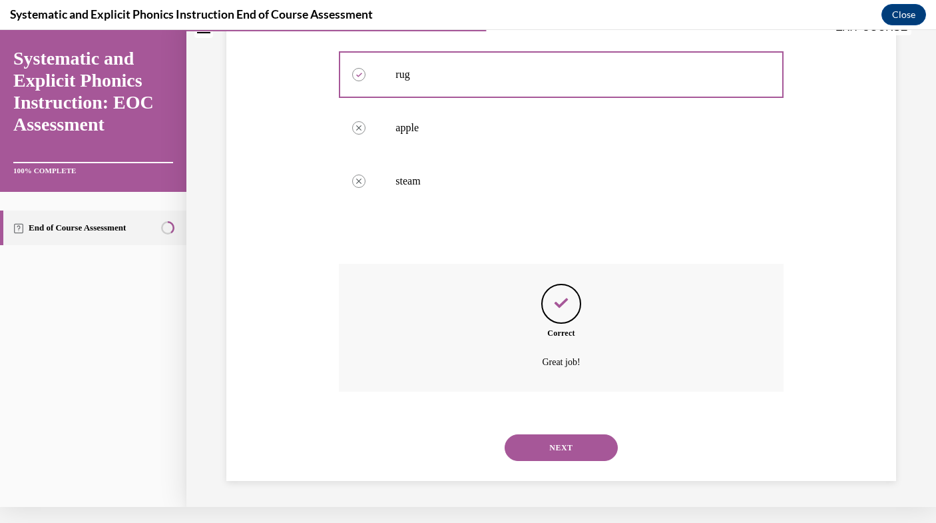
click at [562, 449] on button "NEXT" at bounding box center [561, 447] width 113 height 27
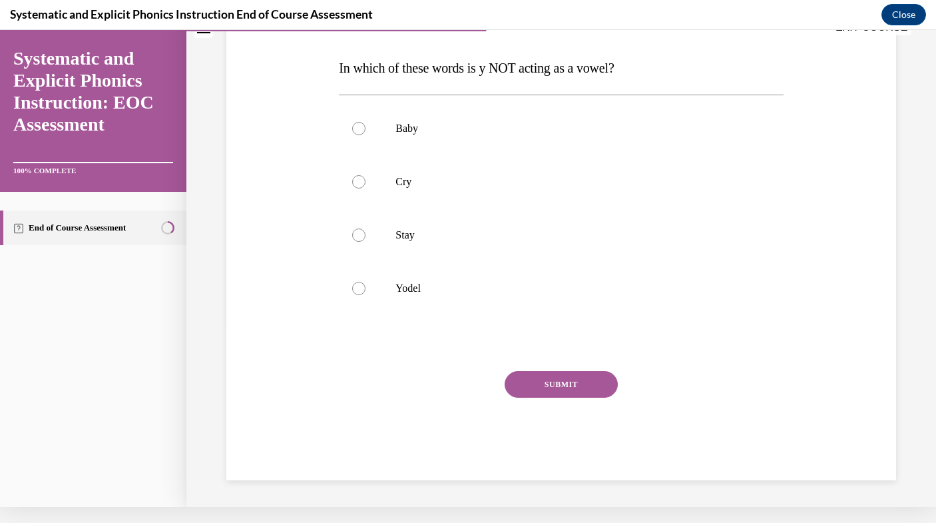
scroll to position [0, 0]
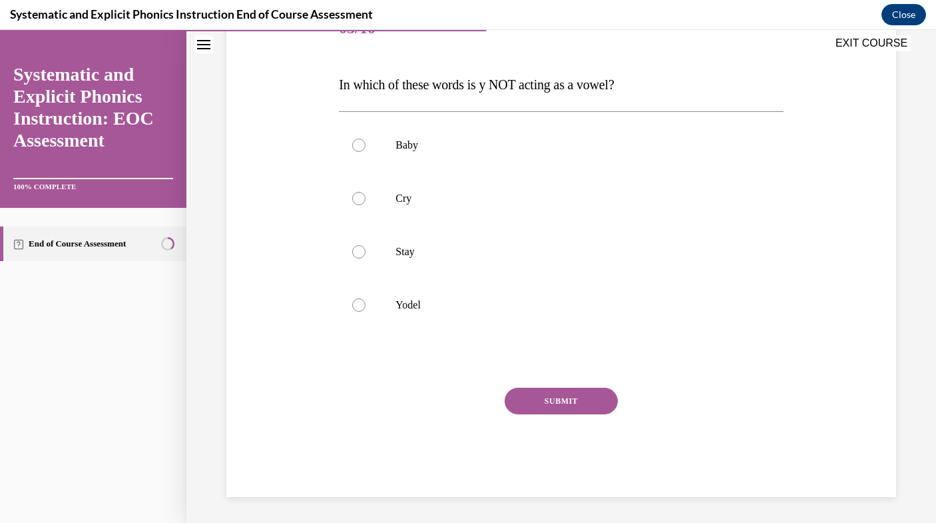
click at [541, 342] on div "Question 05/10 In which of these words is y NOT acting as a vowel? Baby Cry Sta…" at bounding box center [561, 250] width 444 height 494
click at [415, 340] on div "Question 05/10 In which of these words is y NOT acting as a vowel? Baby Cry Sta…" at bounding box center [561, 250] width 444 height 494
click at [375, 342] on div "Question 05/10 In which of these words is y NOT acting as a vowel? Baby Cry Sta…" at bounding box center [561, 250] width 444 height 494
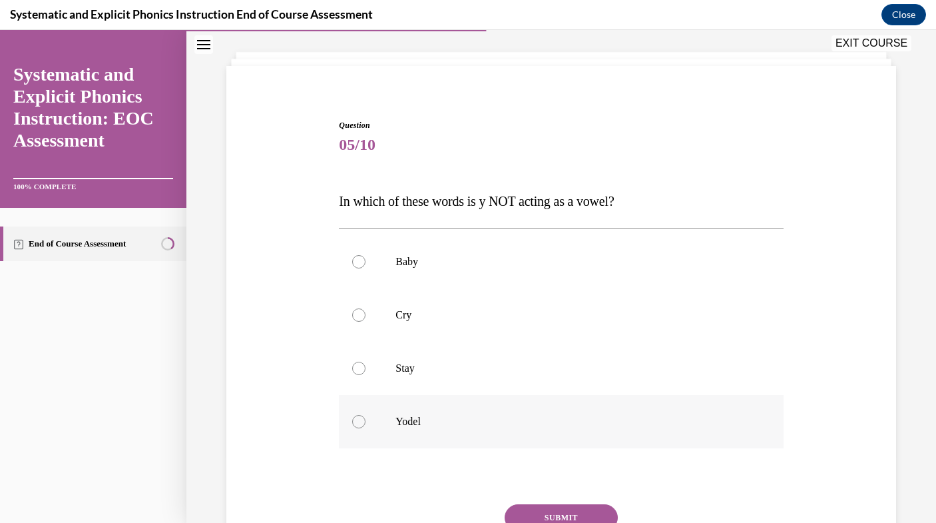
click at [439, 418] on p "Yodel" at bounding box center [573, 421] width 354 height 13
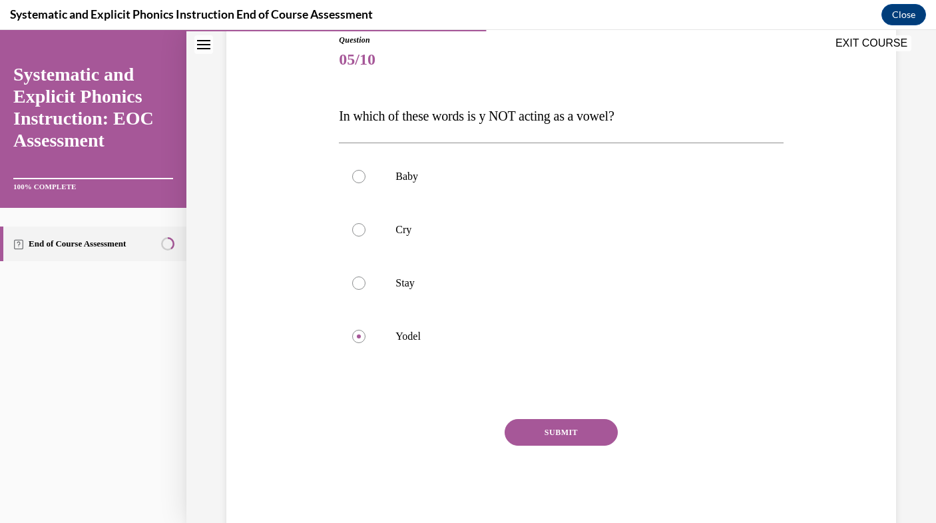
click at [519, 434] on button "SUBMIT" at bounding box center [561, 432] width 113 height 27
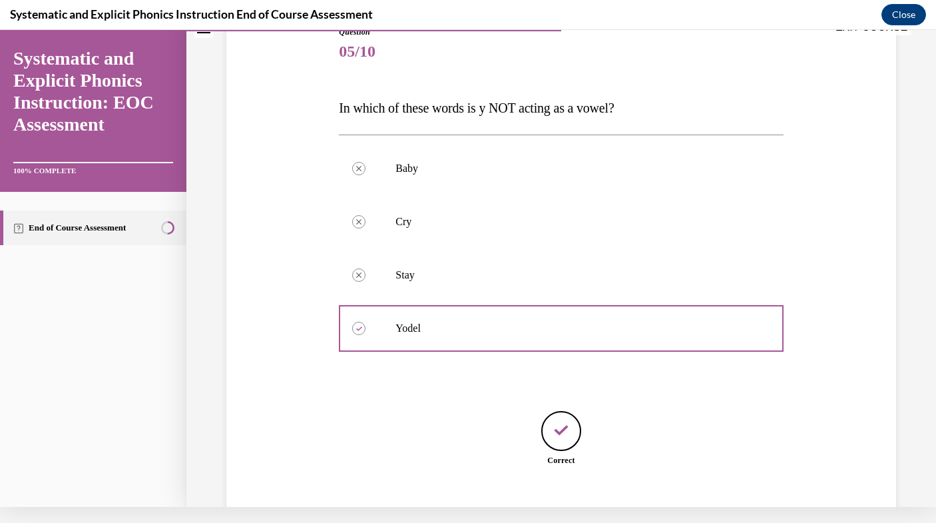
scroll to position [225, 0]
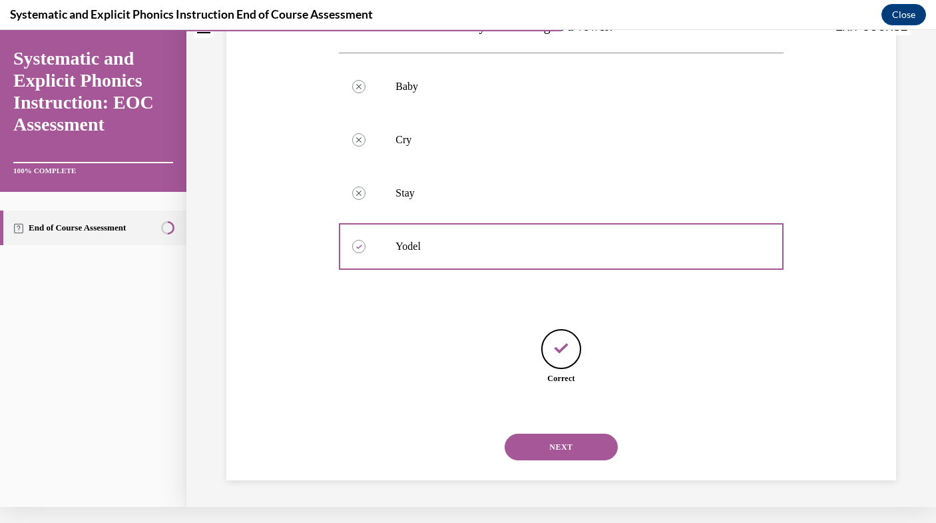
click at [539, 452] on button "NEXT" at bounding box center [561, 447] width 113 height 27
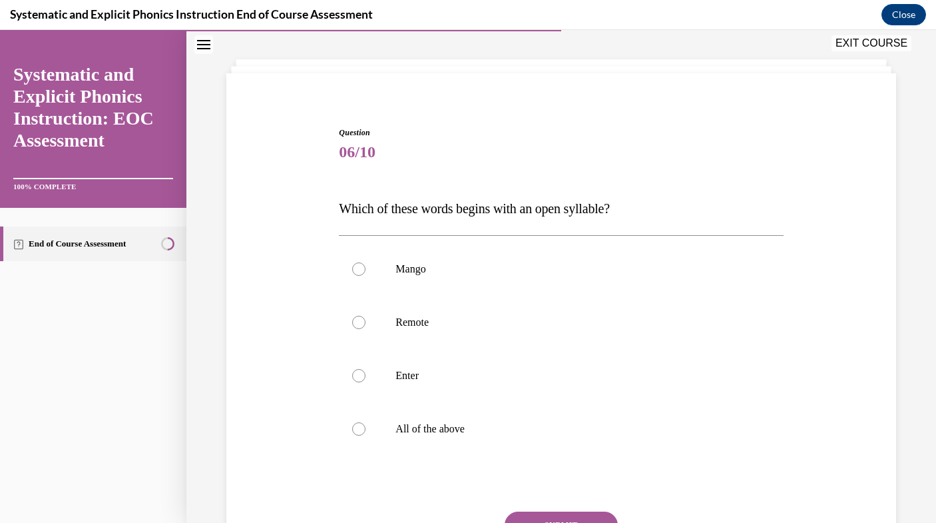
scroll to position [61, 0]
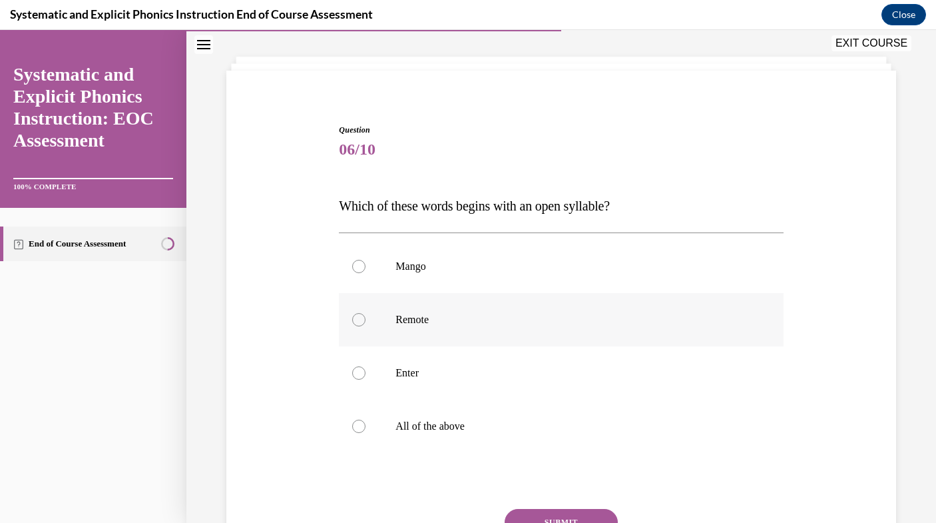
click at [370, 325] on div at bounding box center [561, 319] width 444 height 53
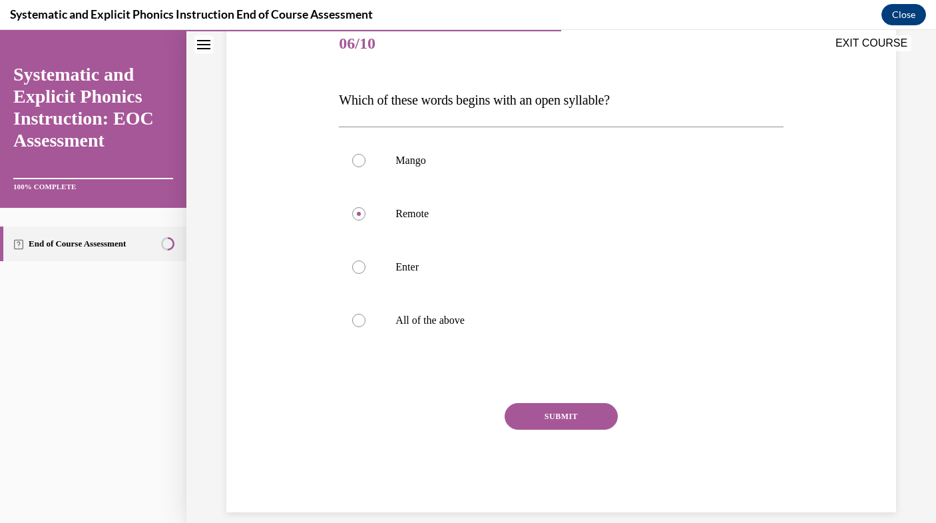
click at [518, 412] on button "SUBMIT" at bounding box center [561, 416] width 113 height 27
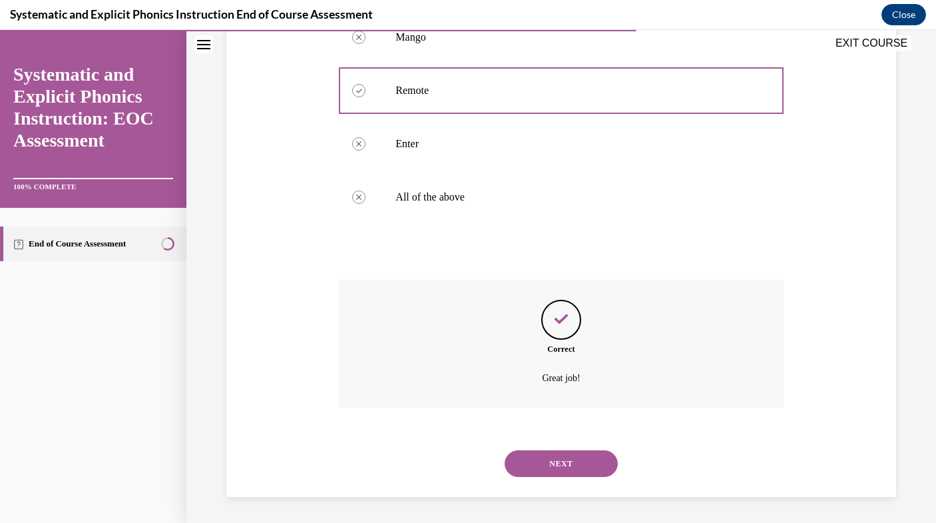
click at [545, 457] on button "NEXT" at bounding box center [561, 463] width 113 height 27
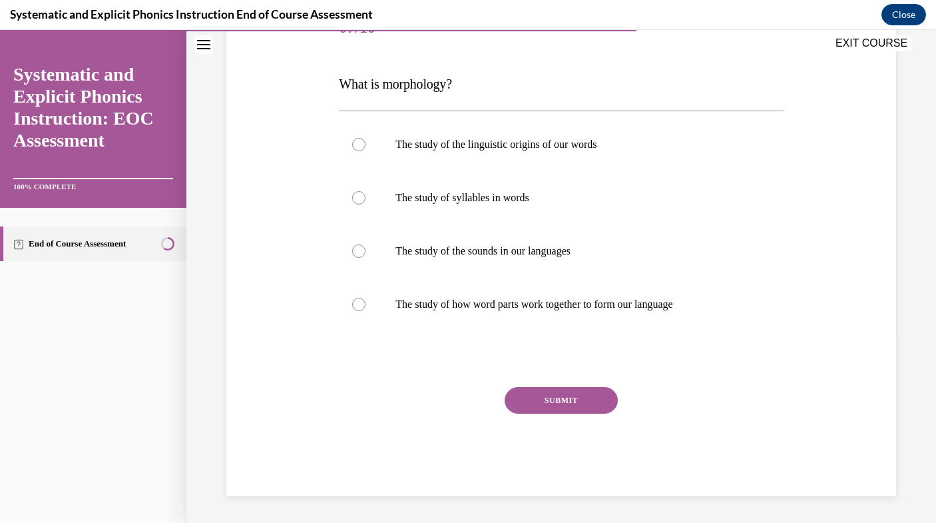
click at [472, 338] on div "Question 07/10 What is morphology? The study of the linguistic origins of our w…" at bounding box center [561, 249] width 444 height 494
click at [362, 337] on div "The study of the linguistic origins of our words The study of syllables in word…" at bounding box center [561, 224] width 444 height 227
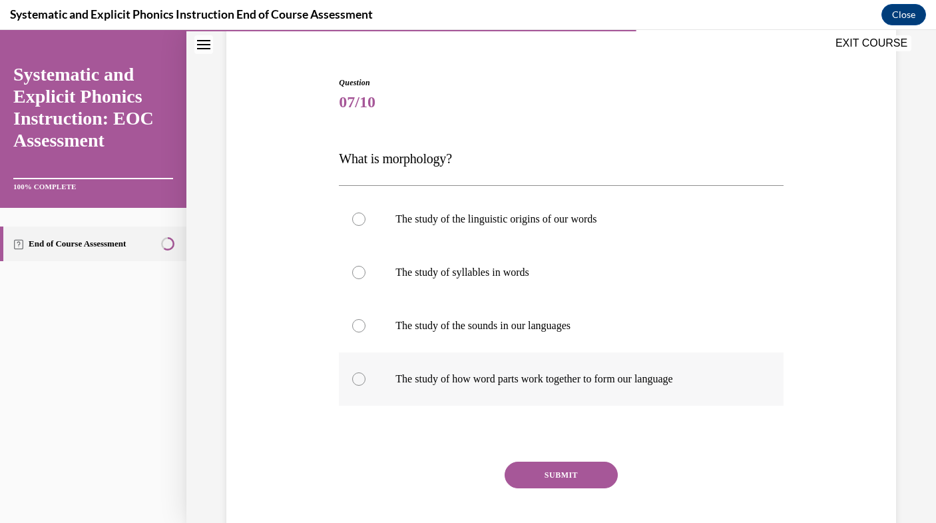
scroll to position [91, 0]
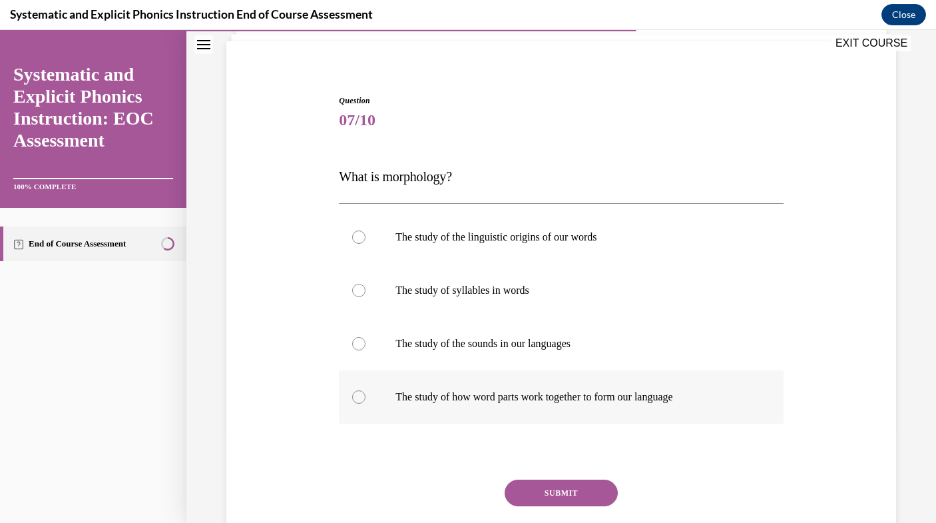
click at [384, 393] on div at bounding box center [561, 396] width 444 height 53
click at [526, 492] on button "SUBMIT" at bounding box center [561, 493] width 113 height 27
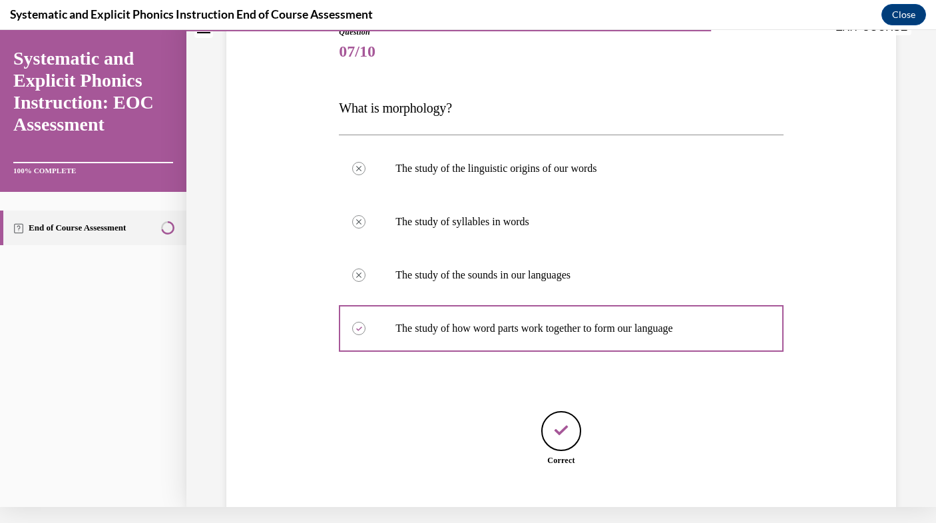
scroll to position [225, 0]
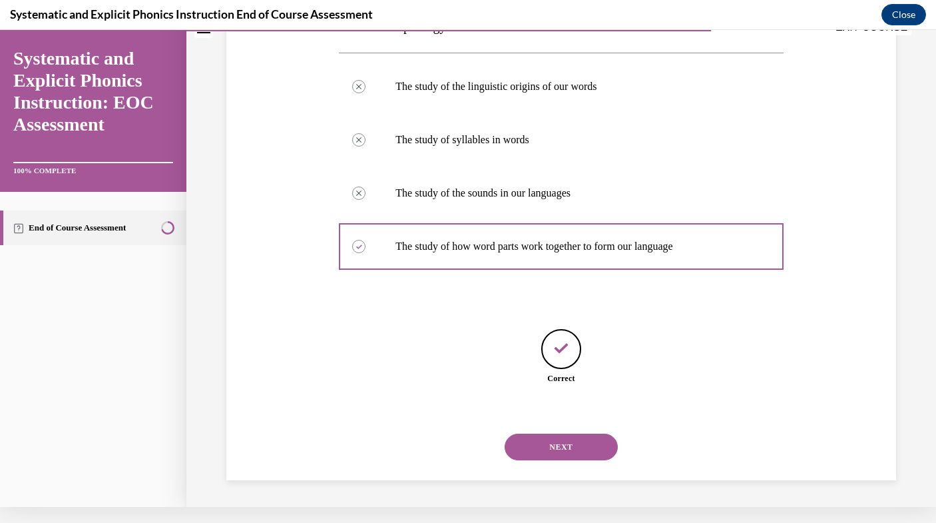
click at [541, 446] on button "NEXT" at bounding box center [561, 447] width 113 height 27
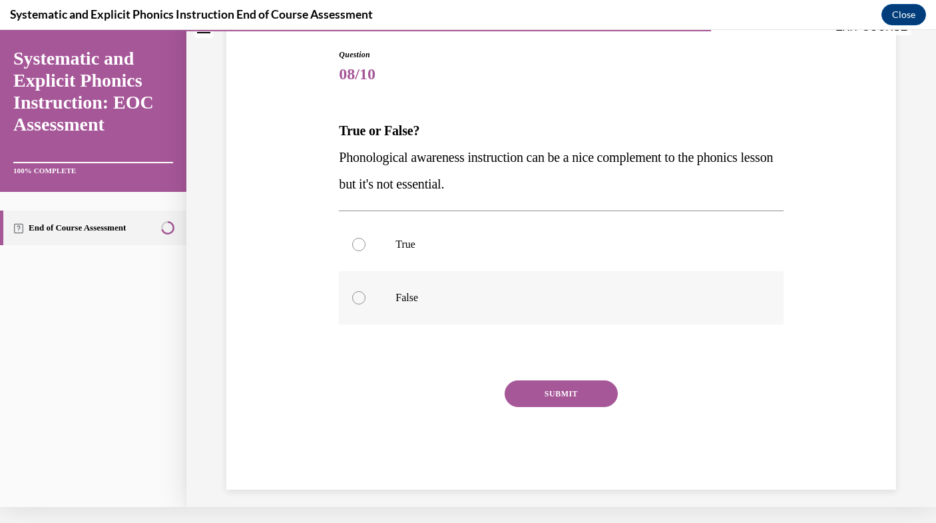
click at [419, 310] on div at bounding box center [561, 297] width 444 height 53
click at [541, 397] on button "SUBMIT" at bounding box center [561, 393] width 113 height 27
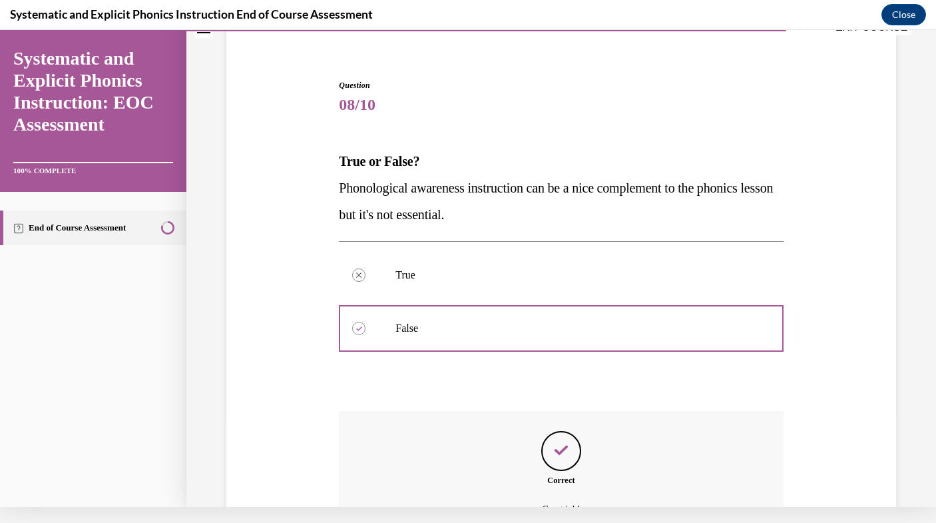
scroll to position [237, 0]
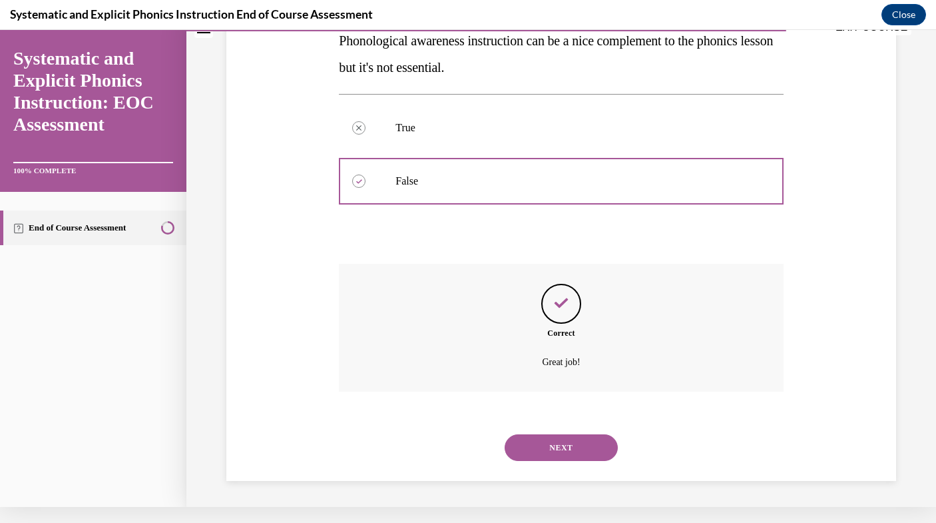
click at [551, 446] on button "NEXT" at bounding box center [561, 447] width 113 height 27
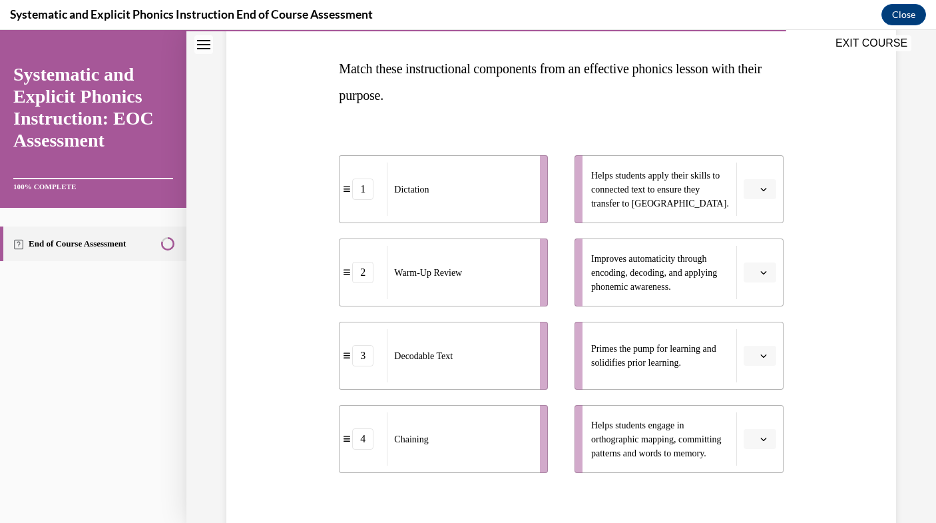
scroll to position [217, 0]
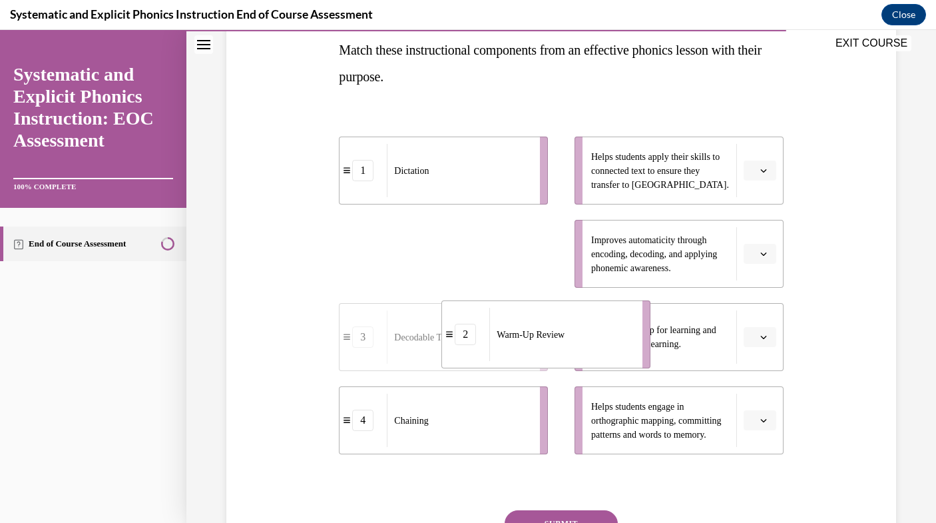
drag, startPoint x: 502, startPoint y: 250, endPoint x: 611, endPoint y: 333, distance: 137.3
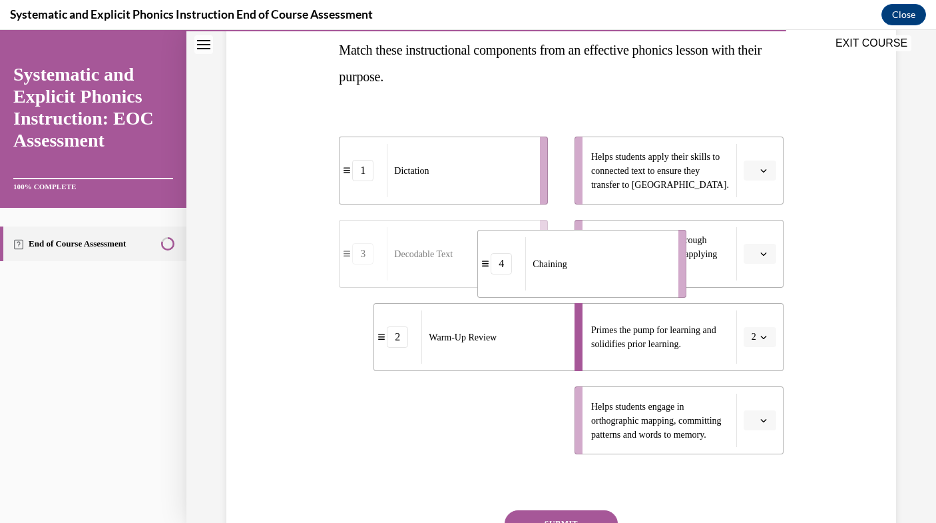
drag, startPoint x: 486, startPoint y: 423, endPoint x: 625, endPoint y: 266, distance: 209.5
click at [625, 266] on div "Chaining" at bounding box center [598, 263] width 145 height 53
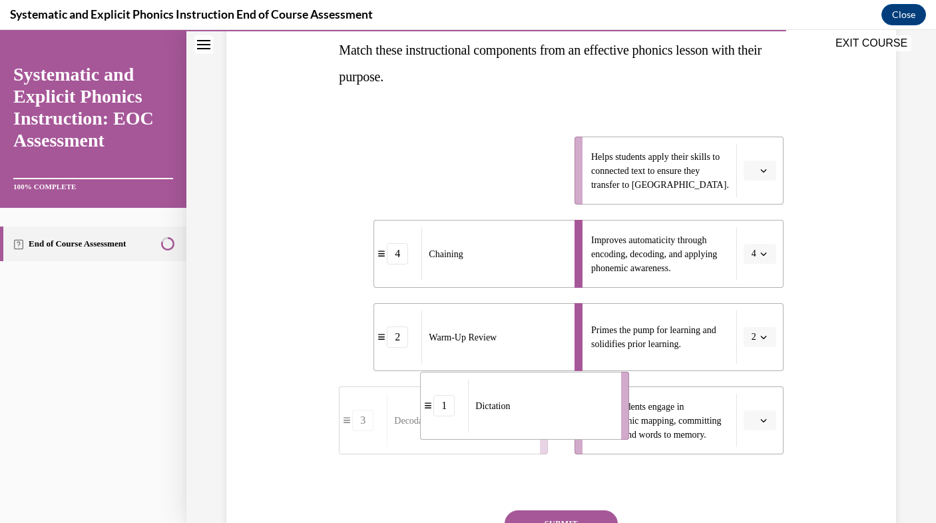
drag, startPoint x: 500, startPoint y: 182, endPoint x: 599, endPoint y: 432, distance: 268.5
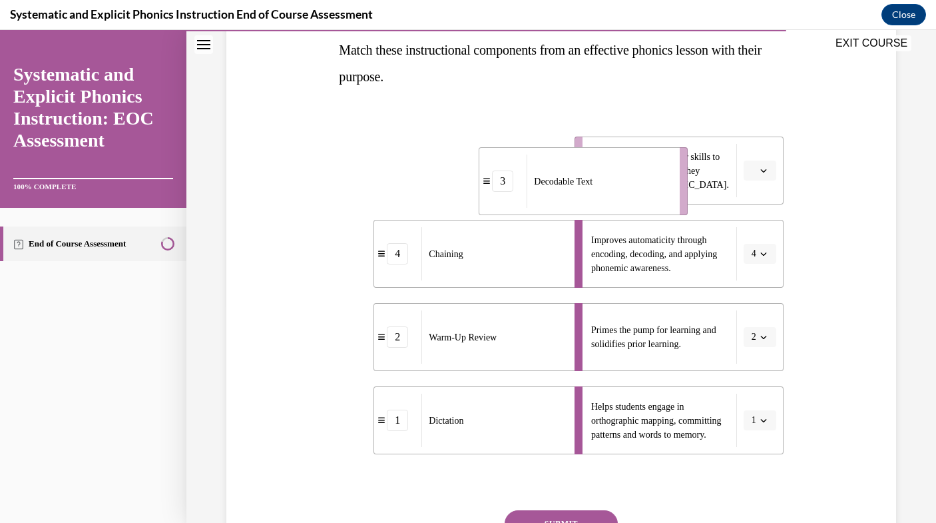
drag, startPoint x: 480, startPoint y: 157, endPoint x: 635, endPoint y: 169, distance: 155.7
click at [635, 169] on div "Decodable Text" at bounding box center [599, 181] width 145 height 53
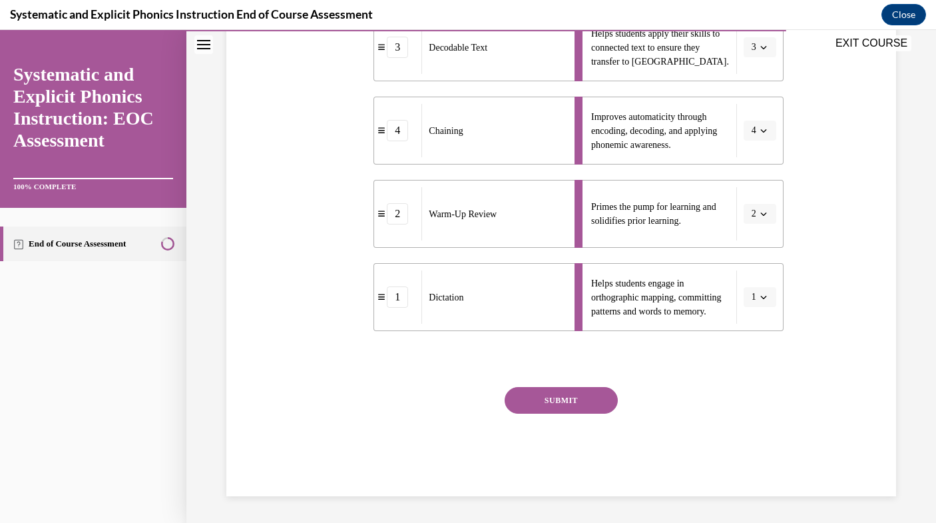
click at [558, 404] on button "SUBMIT" at bounding box center [561, 400] width 113 height 27
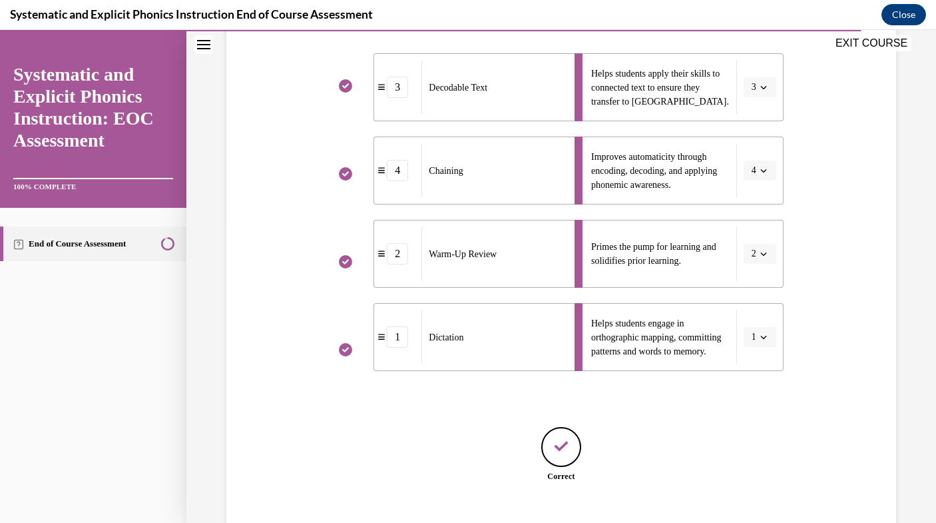
scroll to position [382, 0]
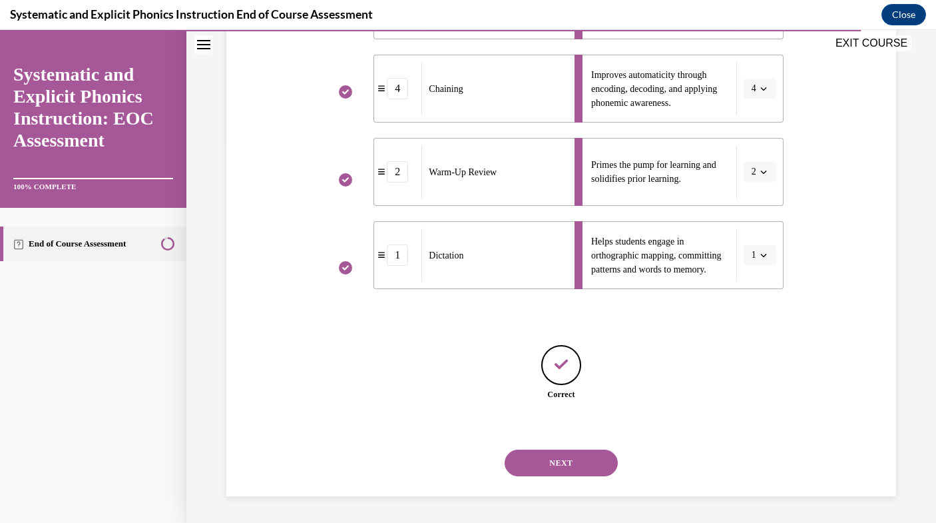
click at [573, 463] on button "NEXT" at bounding box center [561, 463] width 113 height 27
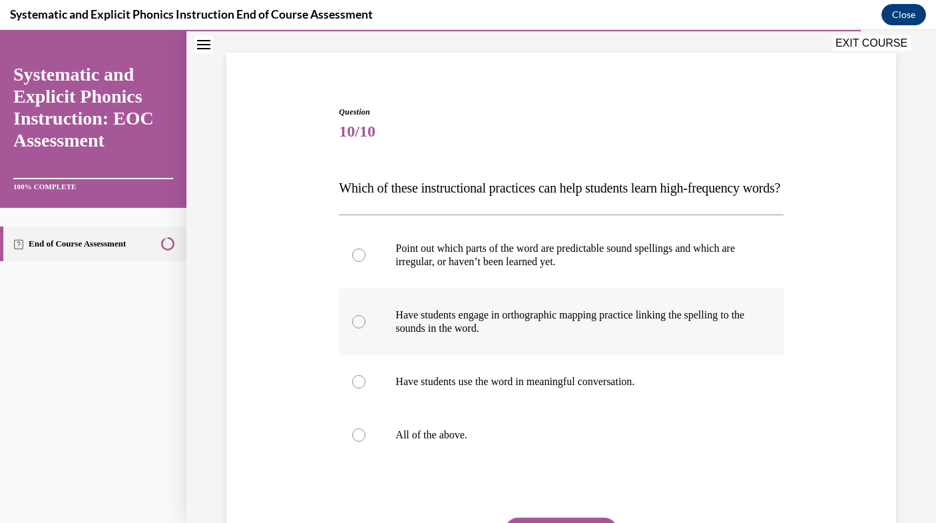
scroll to position [118, 0]
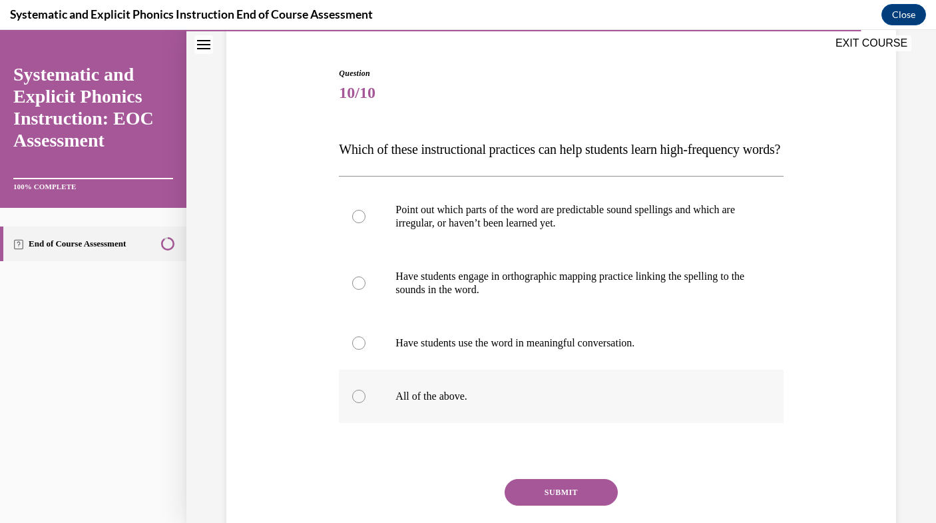
click at [506, 413] on div at bounding box center [561, 396] width 444 height 53
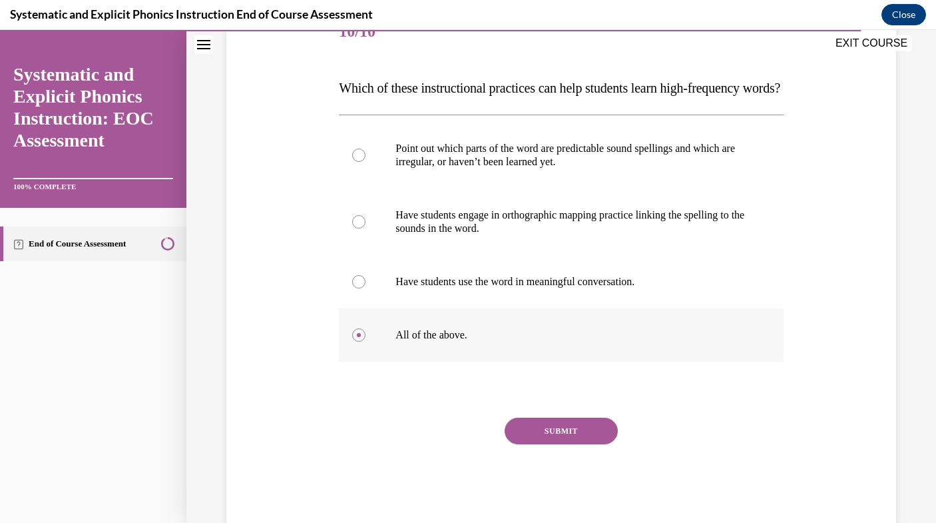
scroll to position [187, 0]
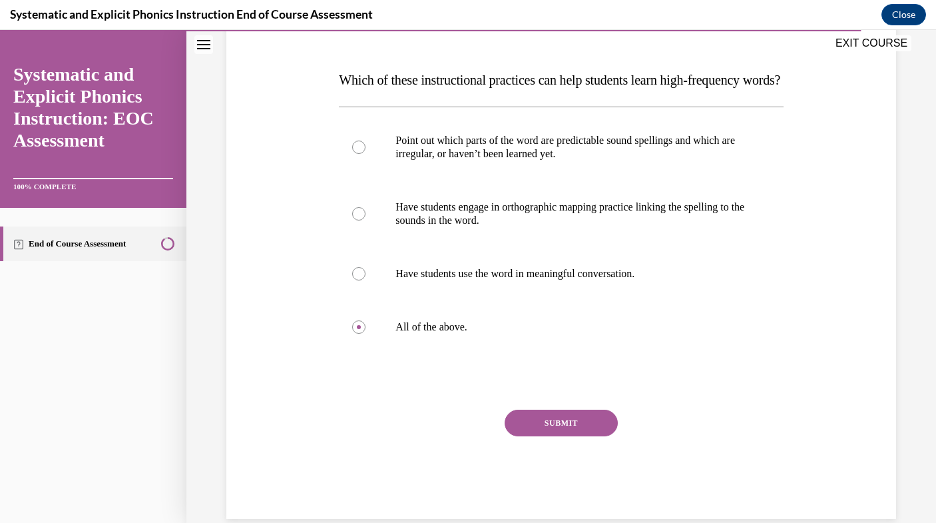
click at [542, 436] on button "SUBMIT" at bounding box center [561, 423] width 113 height 27
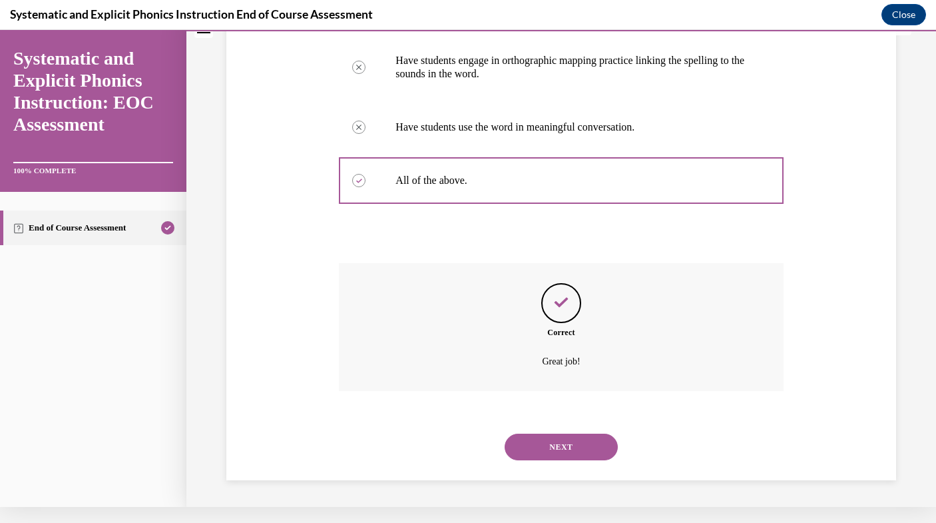
scroll to position [344, 0]
click at [544, 438] on button "NEXT" at bounding box center [561, 447] width 113 height 27
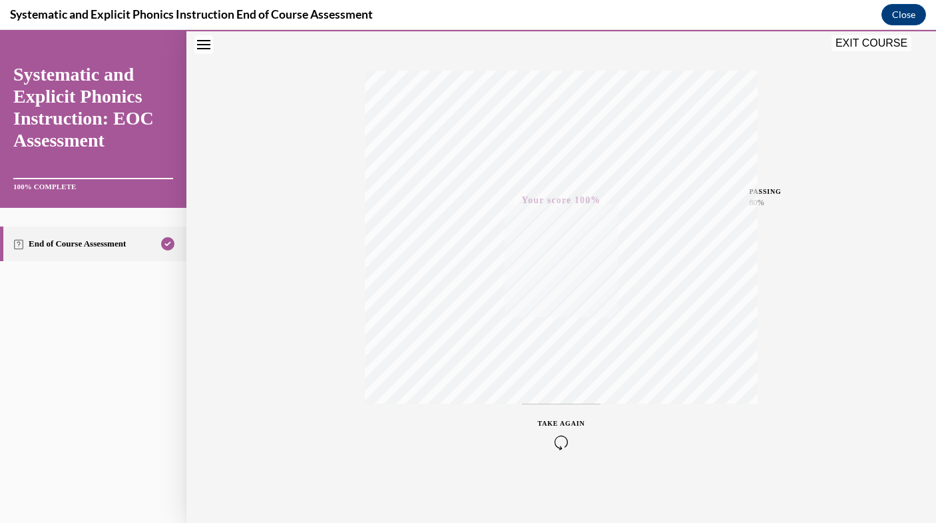
scroll to position [190, 0]
click at [892, 40] on button "EXIT COURSE" at bounding box center [872, 43] width 80 height 16
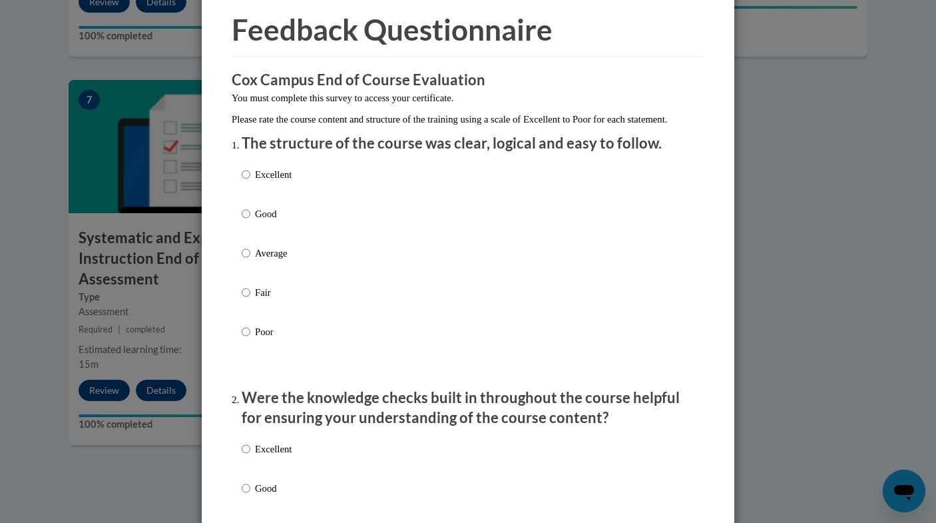
scroll to position [62, 0]
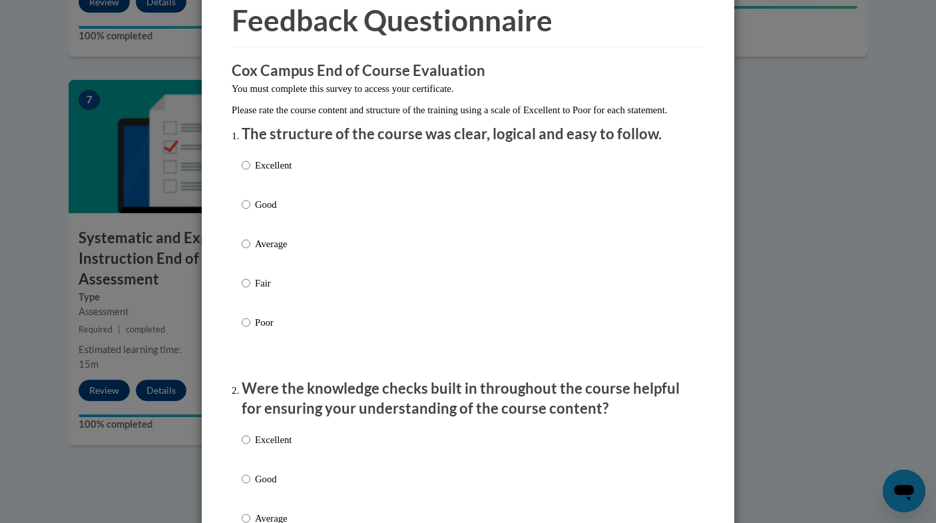
click at [276, 211] on p "Good" at bounding box center [273, 204] width 37 height 15
click at [250, 211] on input "Good" at bounding box center [246, 204] width 9 height 15
radio input "true"
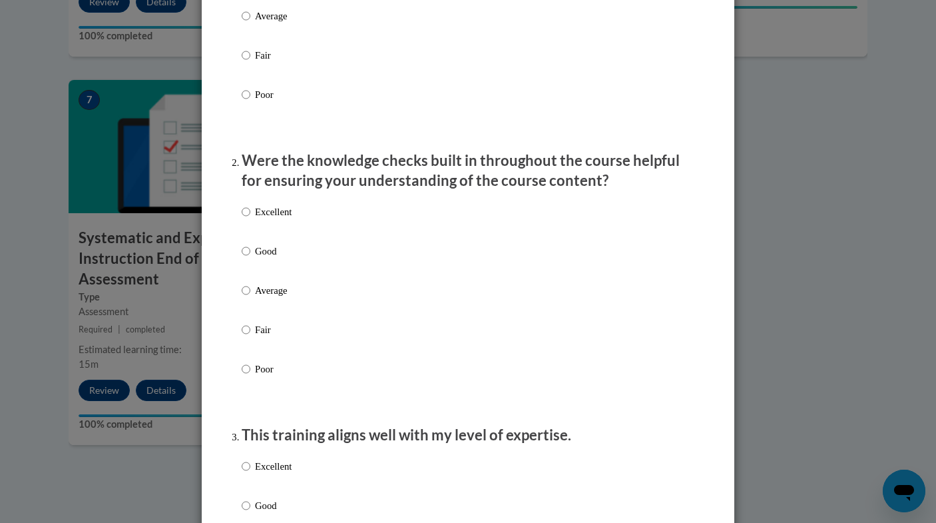
scroll to position [290, 0]
click at [291, 218] on p "Excellent" at bounding box center [273, 211] width 37 height 15
click at [250, 218] on input "Excellent" at bounding box center [246, 211] width 9 height 15
radio input "true"
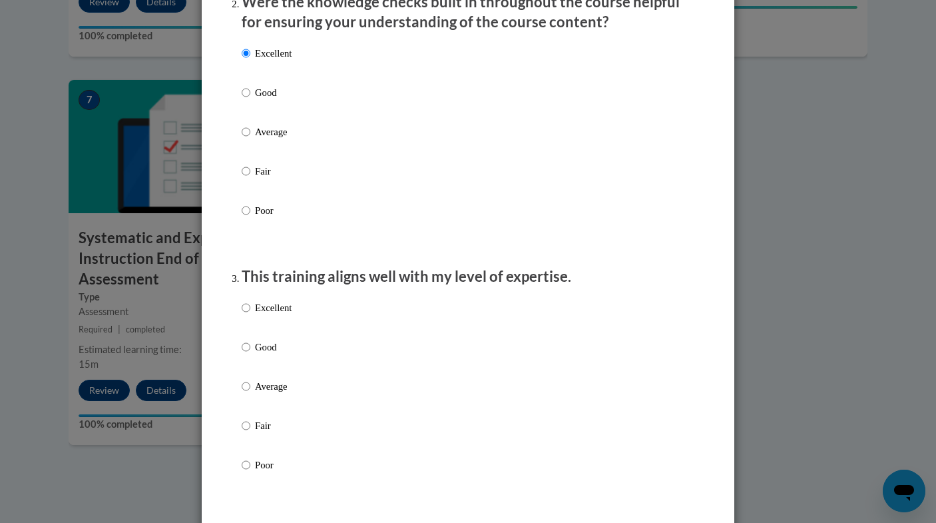
scroll to position [532, 0]
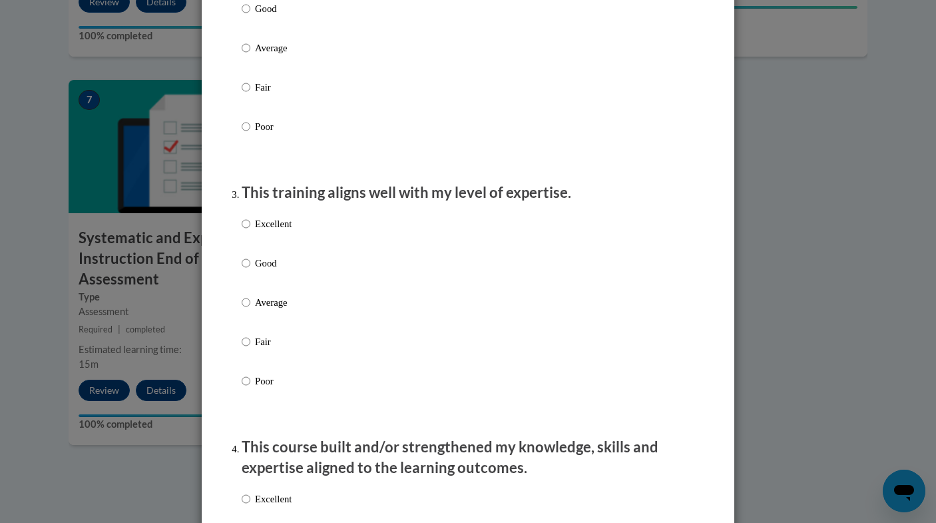
click at [278, 270] on p "Good" at bounding box center [273, 263] width 37 height 15
click at [250, 270] on input "Good" at bounding box center [246, 263] width 9 height 15
radio input "true"
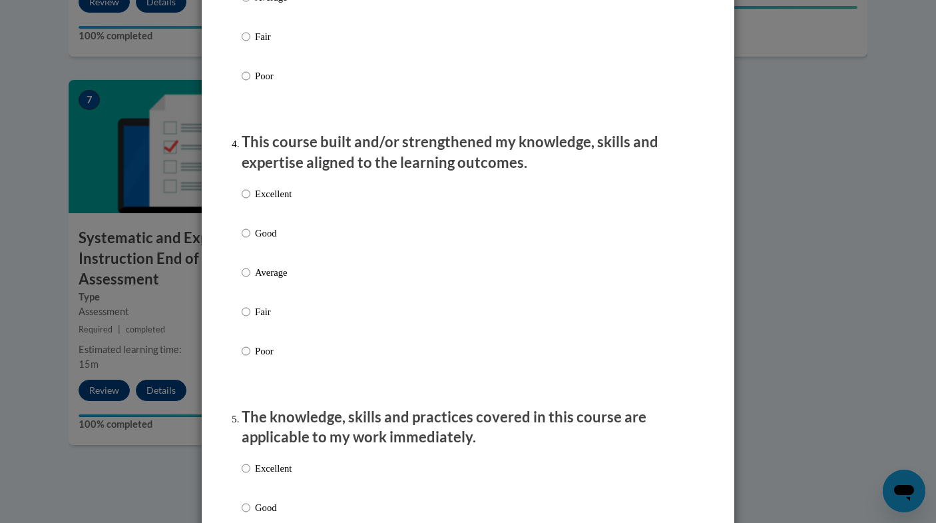
scroll to position [838, 0]
click at [280, 239] on p "Good" at bounding box center [273, 232] width 37 height 15
click at [250, 239] on input "Good" at bounding box center [246, 232] width 9 height 15
radio input "true"
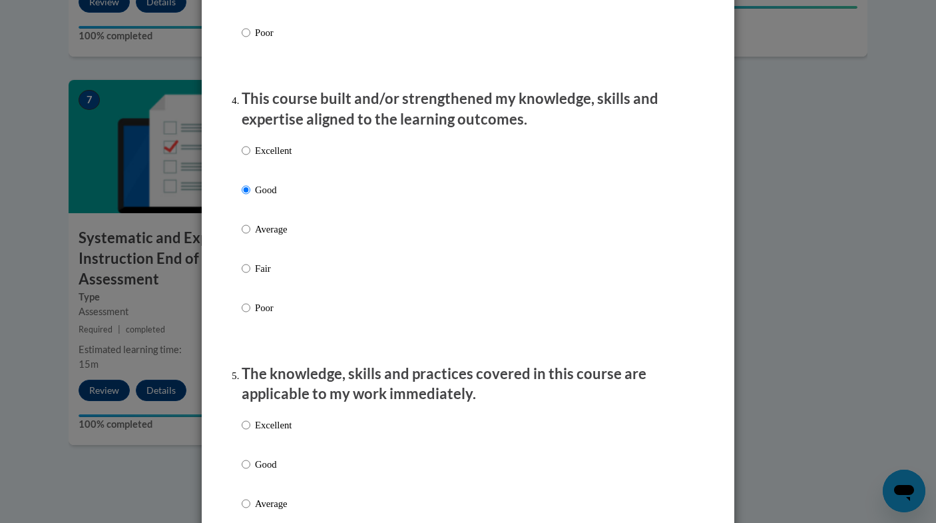
click at [291, 158] on p "Excellent" at bounding box center [273, 150] width 37 height 15
click at [250, 158] on input "Excellent" at bounding box center [246, 150] width 9 height 15
radio input "true"
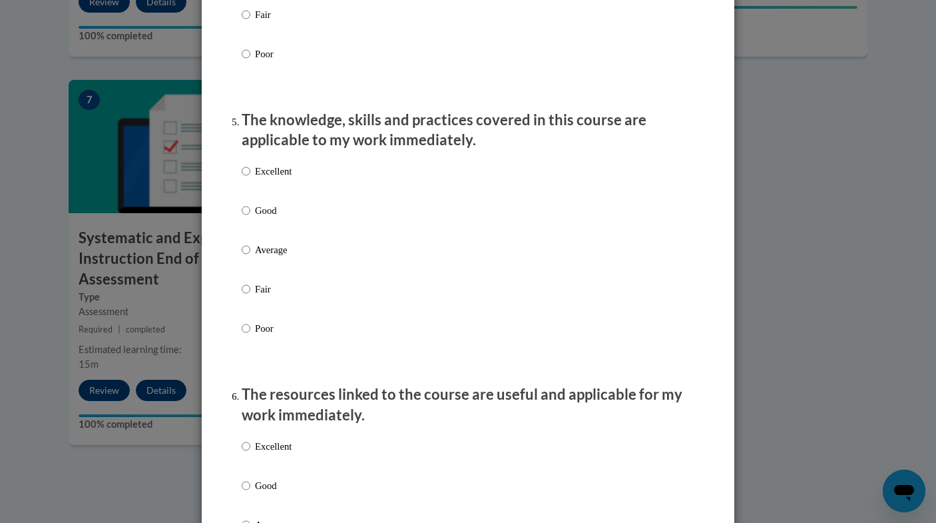
scroll to position [1144, 0]
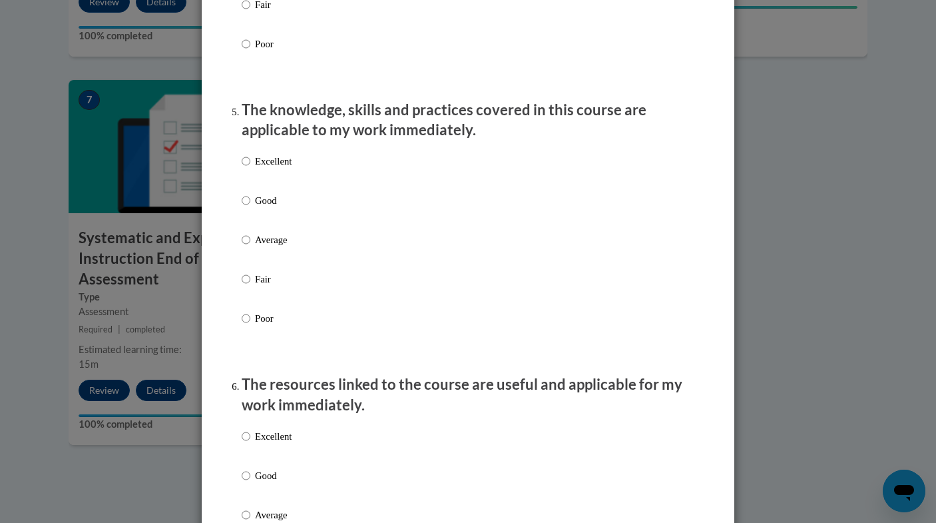
click at [278, 208] on p "Good" at bounding box center [273, 200] width 37 height 15
click at [250, 208] on input "Good" at bounding box center [246, 200] width 9 height 15
radio input "true"
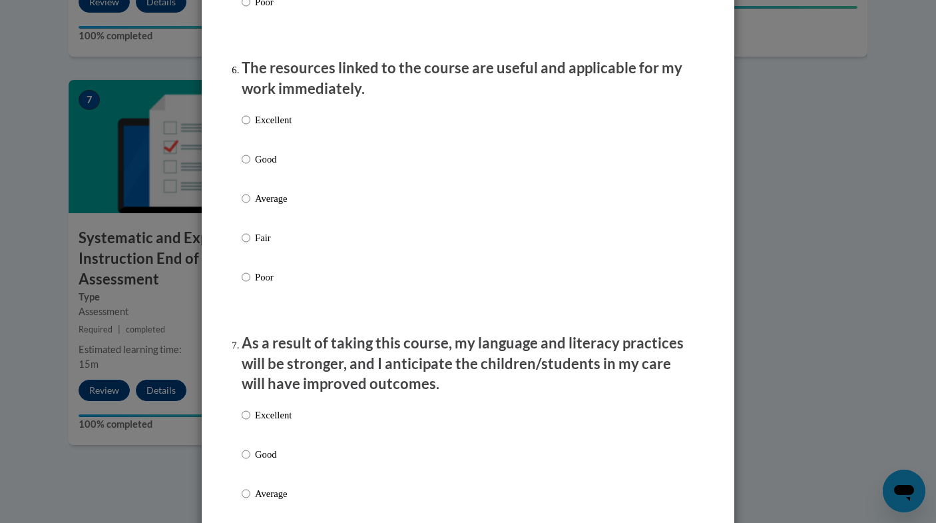
click at [278, 167] on p "Good" at bounding box center [273, 159] width 37 height 15
click at [250, 167] on input "Good" at bounding box center [246, 159] width 9 height 15
radio input "true"
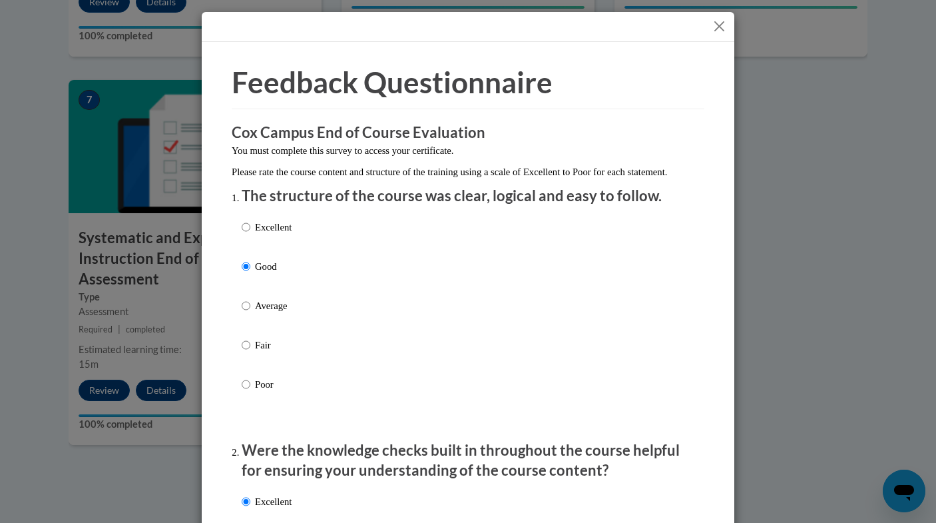
scroll to position [0, 0]
click at [722, 25] on button "Close" at bounding box center [719, 26] width 17 height 17
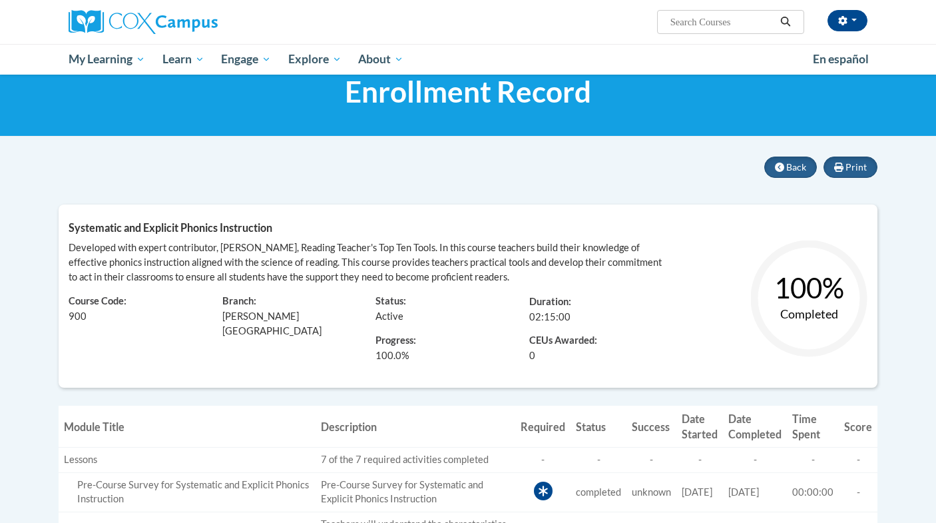
scroll to position [37, 0]
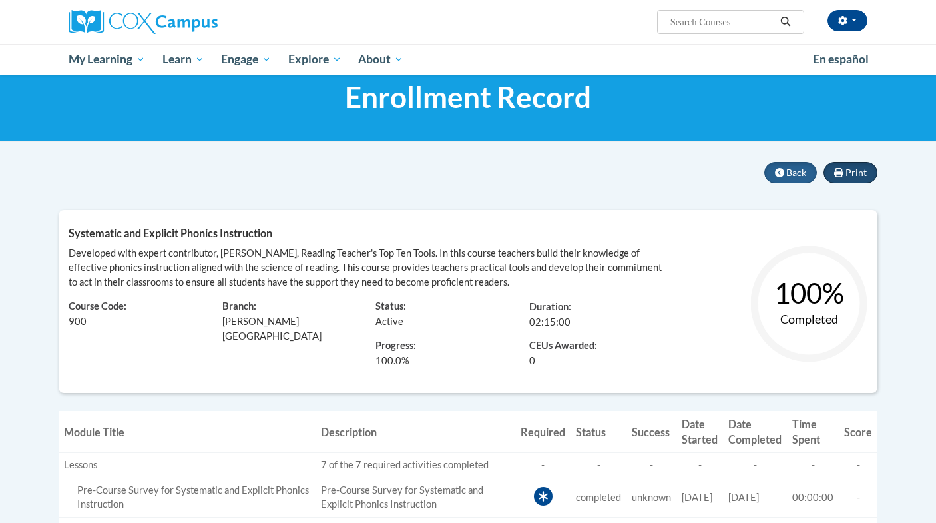
click at [843, 171] on icon at bounding box center [839, 172] width 9 height 9
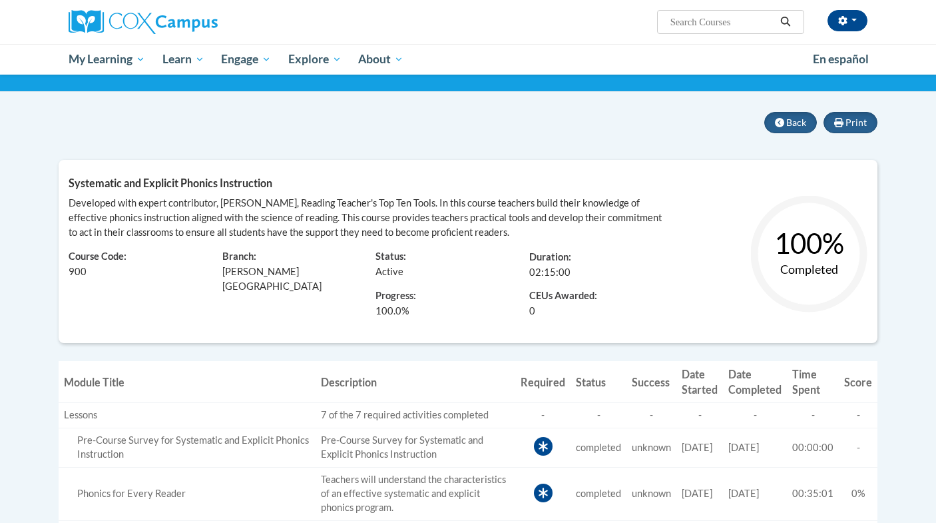
scroll to position [84, 0]
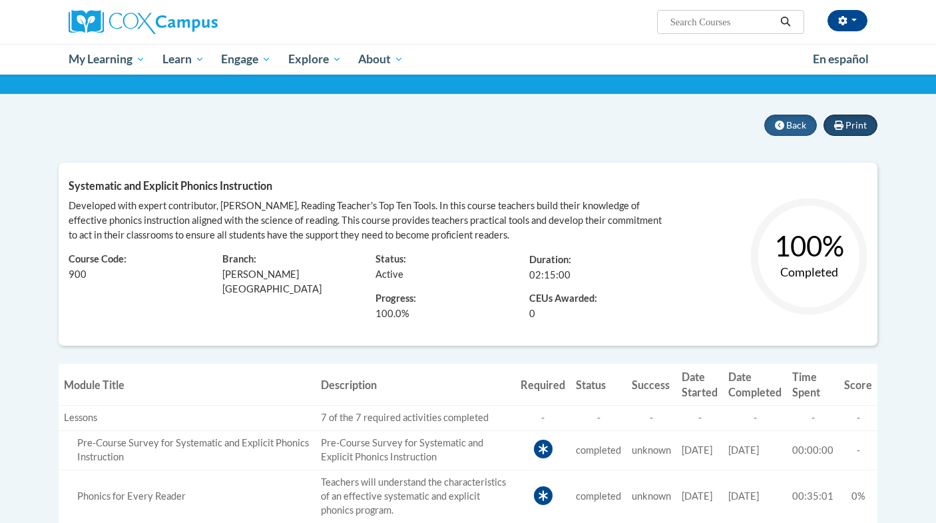
click at [853, 129] on span "Print" at bounding box center [856, 124] width 21 height 11
